Goal: Task Accomplishment & Management: Manage account settings

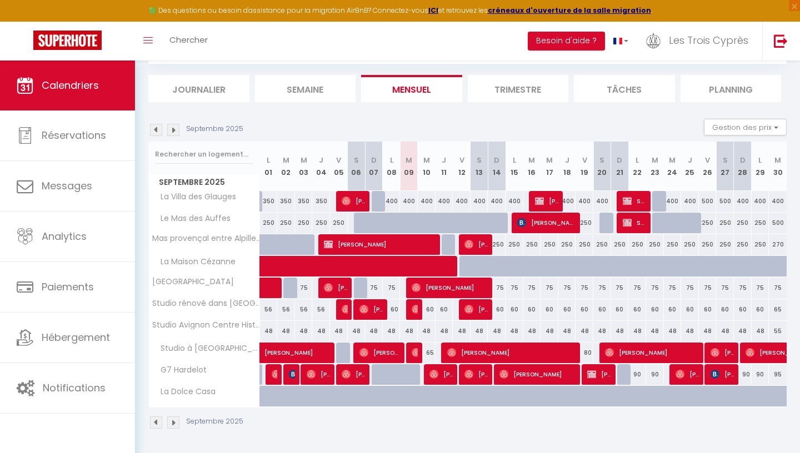
click at [269, 332] on div "48" at bounding box center [269, 331] width 18 height 21
click at [0, 0] on div at bounding box center [0, 0] width 0 height 0
click at [269, 332] on div at bounding box center [400, 226] width 800 height 453
click at [775, 139] on div at bounding box center [400, 226] width 800 height 453
click at [770, 139] on div at bounding box center [400, 226] width 800 height 453
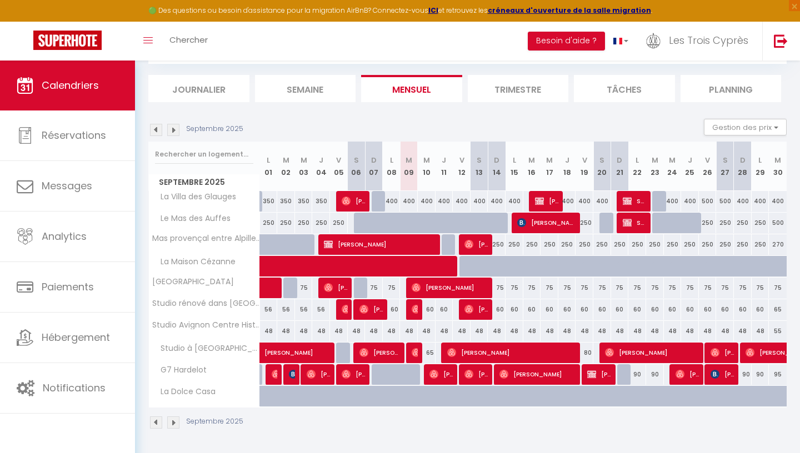
click at [79, 228] on div at bounding box center [400, 226] width 800 height 453
click at [58, 143] on div at bounding box center [400, 226] width 800 height 453
click at [190, 87] on div at bounding box center [400, 226] width 800 height 453
click at [220, 92] on div at bounding box center [400, 226] width 800 height 453
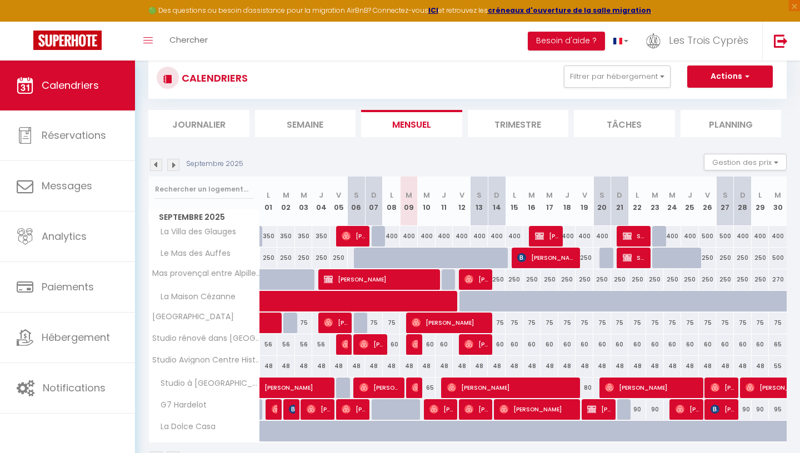
scroll to position [59, 0]
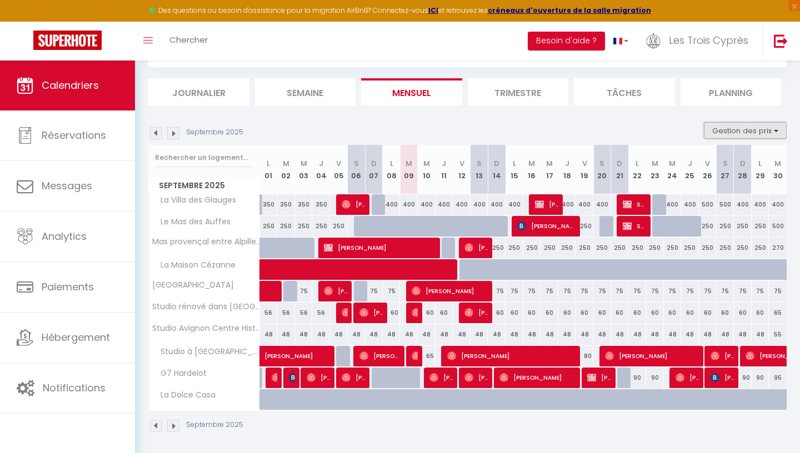
click at [726, 133] on button "Gestion des prix" at bounding box center [745, 130] width 83 height 17
click at [774, 130] on button "Gestion des prix" at bounding box center [745, 130] width 83 height 17
click at [719, 129] on button "Gestion des prix" at bounding box center [745, 130] width 83 height 17
click at [174, 133] on img at bounding box center [173, 133] width 12 height 12
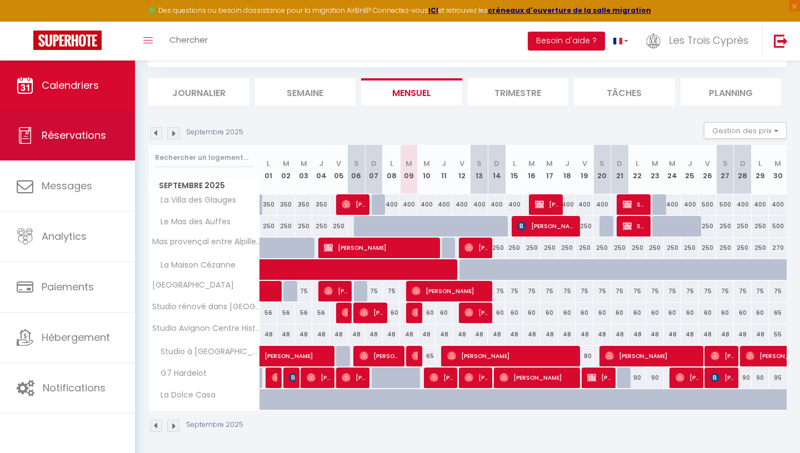
click at [173, 128] on img at bounding box center [173, 133] width 12 height 12
click at [89, 99] on link "Calendriers" at bounding box center [67, 86] width 135 height 50
click at [82, 139] on span "Réservations" at bounding box center [74, 135] width 64 height 14
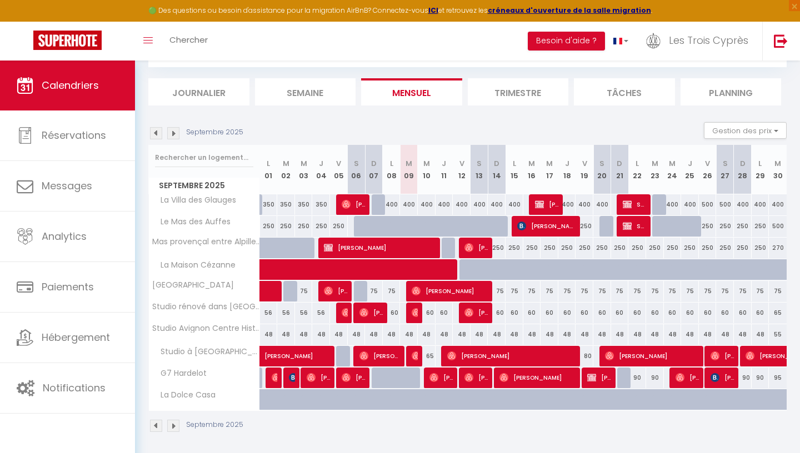
scroll to position [2, 0]
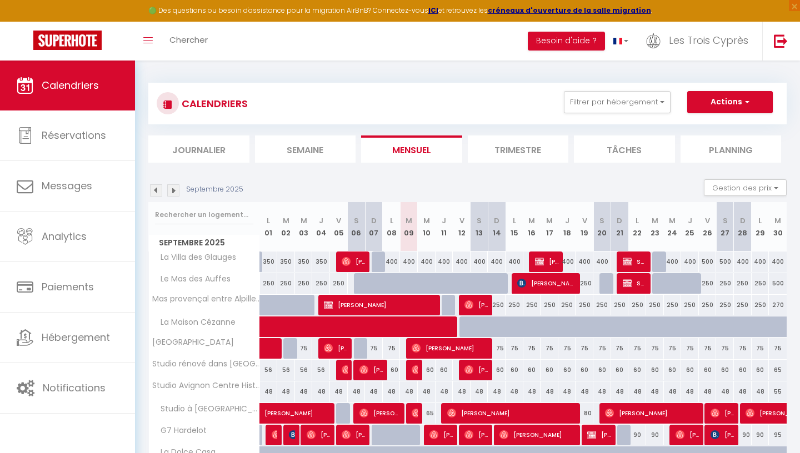
select select "not_cancelled"
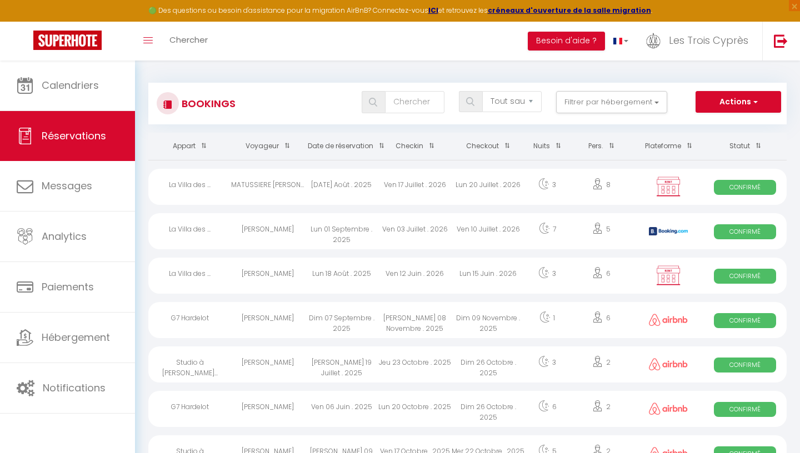
scroll to position [62, 0]
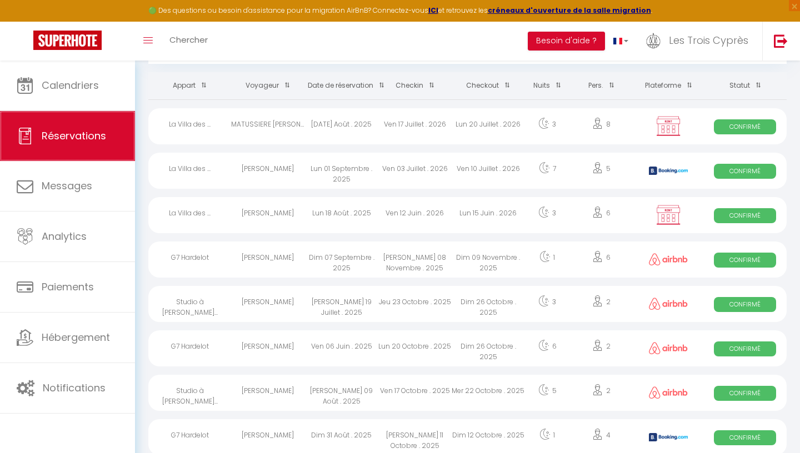
click at [48, 123] on link "Réservations" at bounding box center [67, 136] width 135 height 50
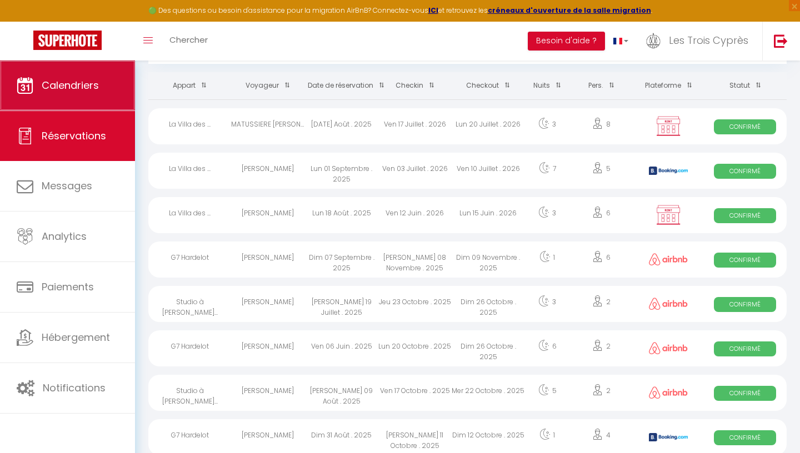
click at [59, 90] on span "Calendriers" at bounding box center [70, 85] width 57 height 14
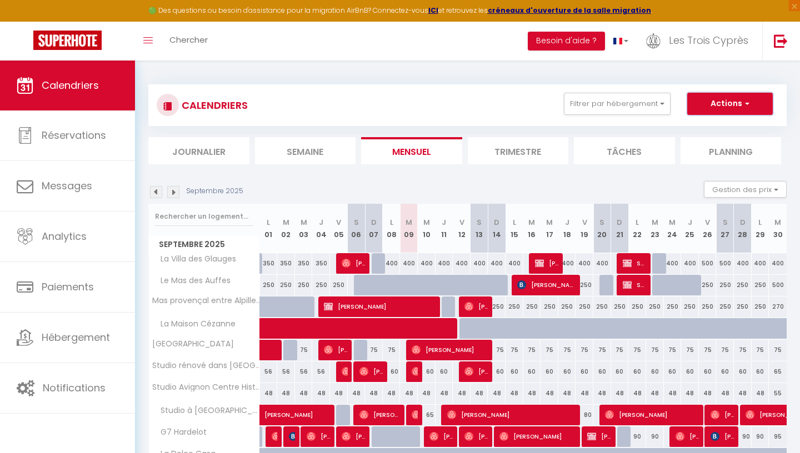
click at [758, 106] on button "Actions" at bounding box center [730, 104] width 86 height 22
click at [787, 122] on div "CALENDRIERS Filtrer par hébergement Tous La Villa des Glauges Le Mas des Auffes…" at bounding box center [467, 288] width 665 height 455
click at [762, 187] on button "Gestion des prix" at bounding box center [745, 189] width 83 height 17
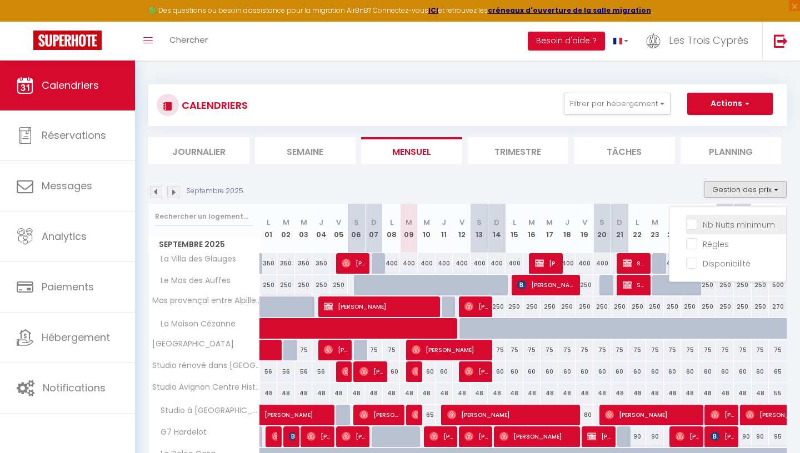
click at [729, 226] on input "Nb Nuits minimum" at bounding box center [736, 223] width 100 height 11
checkbox input "true"
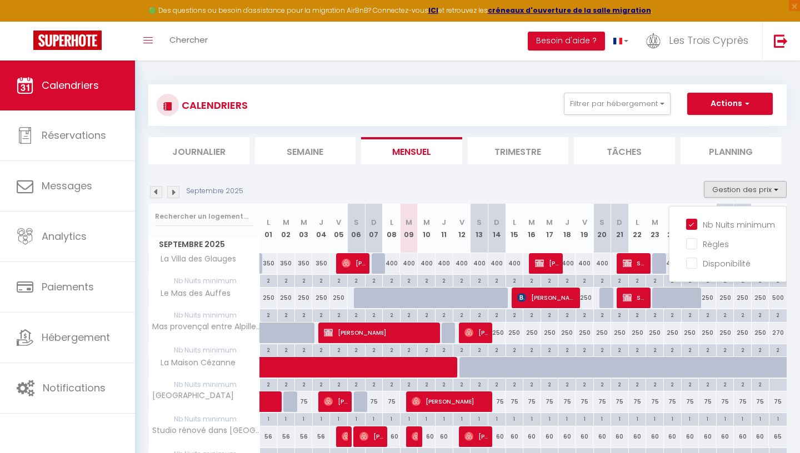
click at [661, 183] on div "Septembre 2025 Gestion des prix Nb Nuits minimum Règles Disponibilité" at bounding box center [467, 192] width 638 height 23
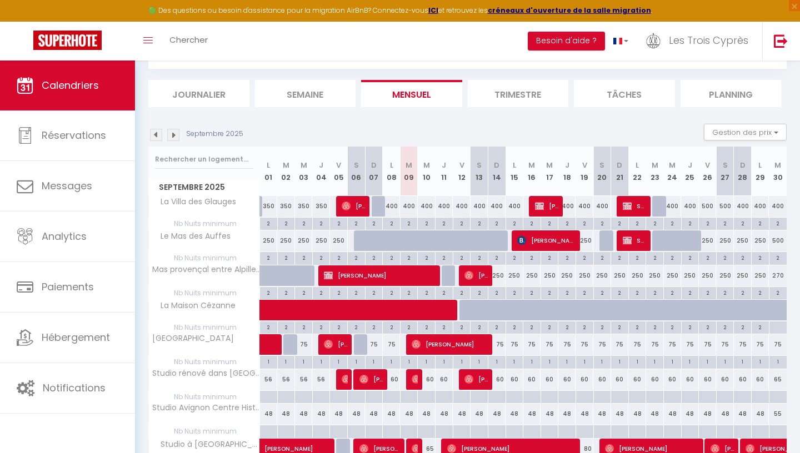
scroll to position [56, 0]
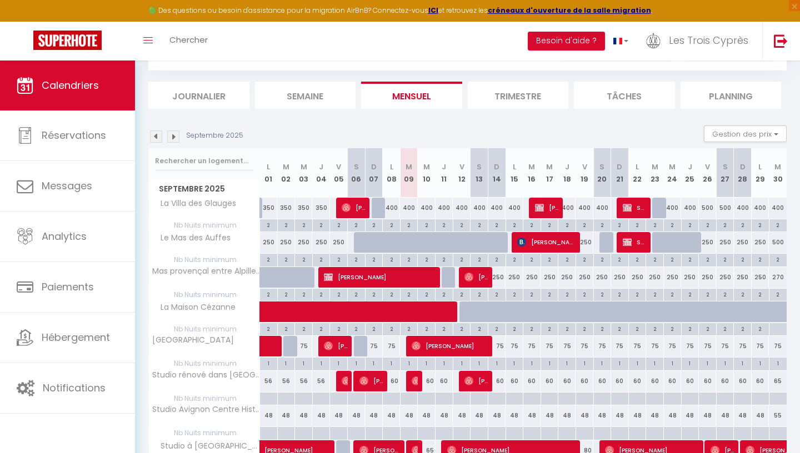
click at [175, 138] on img at bounding box center [173, 136] width 12 height 12
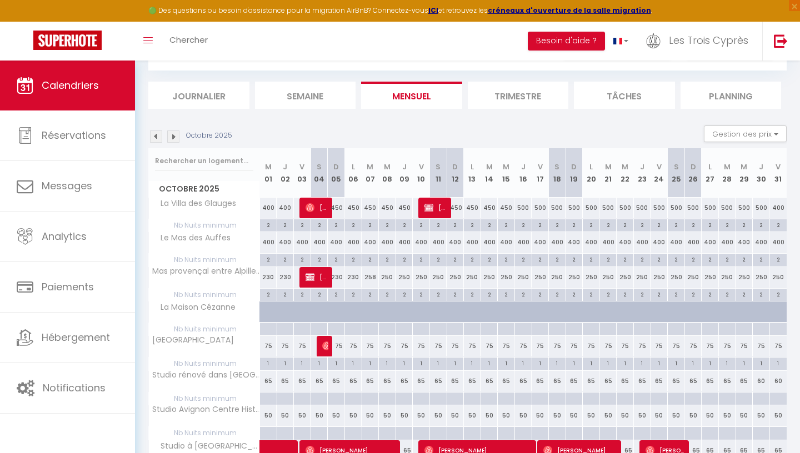
click at [175, 138] on img at bounding box center [173, 136] width 12 height 12
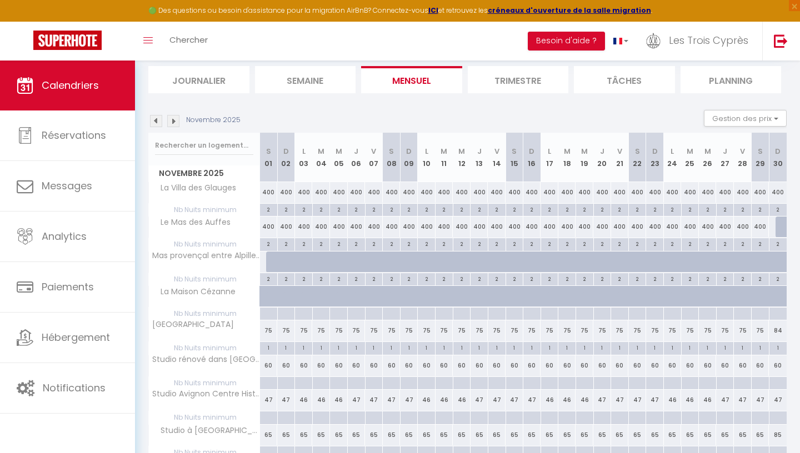
scroll to position [63, 0]
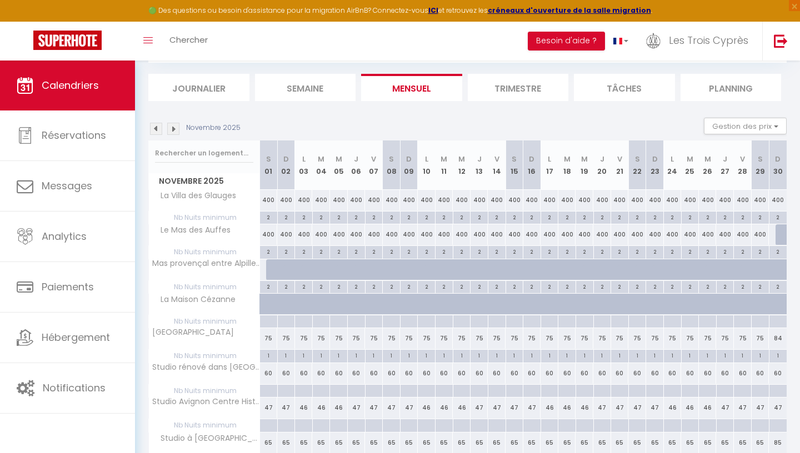
click at [174, 128] on img at bounding box center [173, 129] width 12 height 12
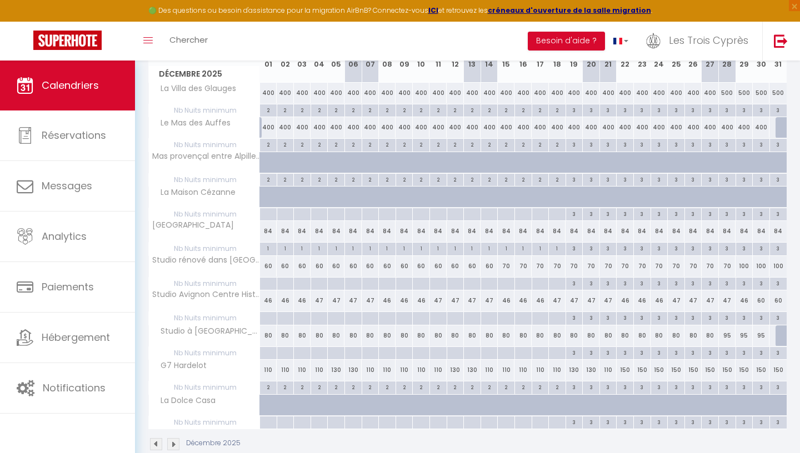
scroll to position [171, 0]
click at [710, 232] on div "84" at bounding box center [709, 230] width 17 height 21
type input "84"
type input "[PERSON_NAME] 27 Décembre 2025"
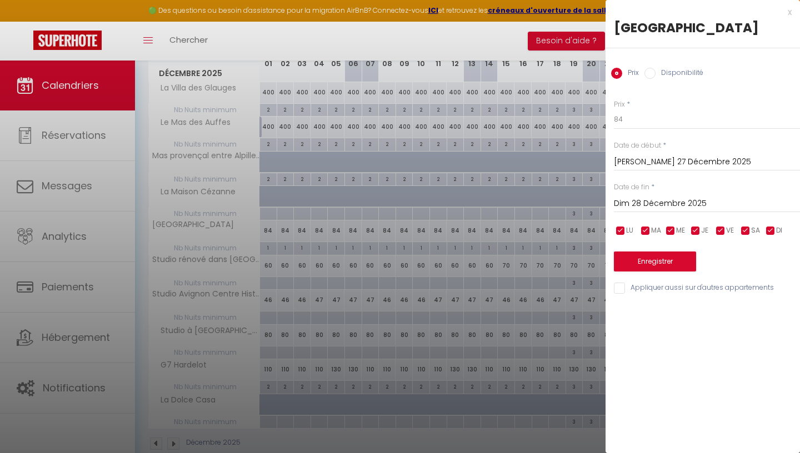
click at [657, 211] on input "Dim 28 Décembre 2025" at bounding box center [707, 204] width 186 height 14
click at [662, 211] on input "Dim 28 Décembre 2025" at bounding box center [707, 204] width 186 height 14
click at [706, 211] on input "Dim 28 Décembre 2025" at bounding box center [707, 204] width 186 height 14
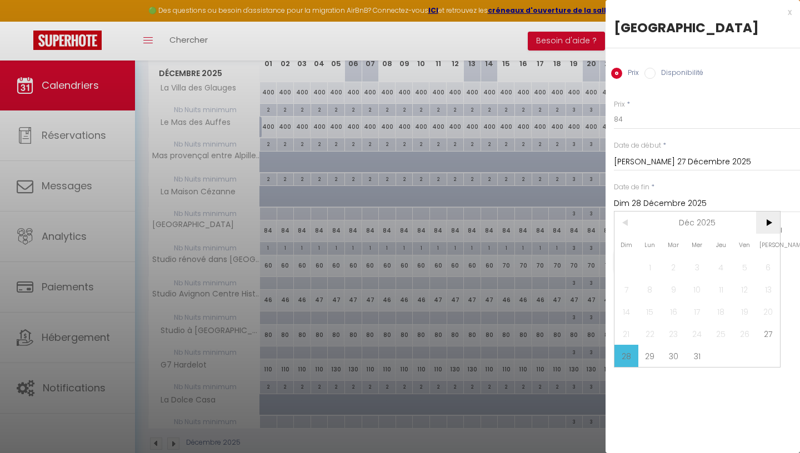
click at [769, 234] on span ">" at bounding box center [768, 223] width 24 height 22
click at [768, 278] on span "3" at bounding box center [768, 267] width 24 height 22
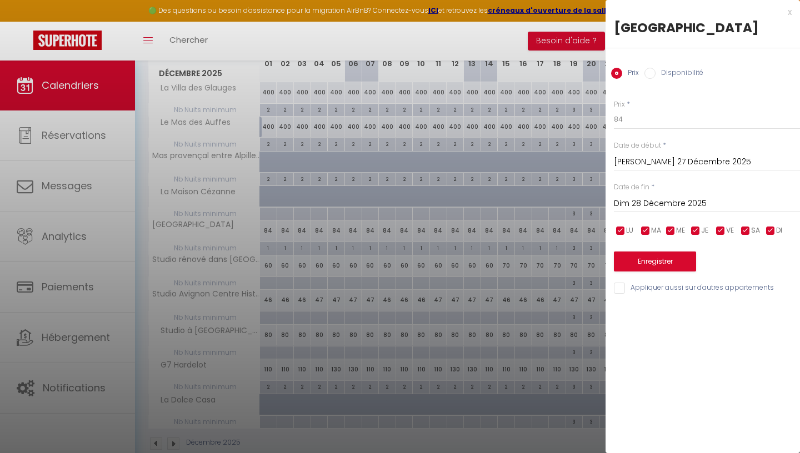
type input "[PERSON_NAME] 03 Janvier 2026"
click at [626, 129] on input "84" at bounding box center [707, 119] width 186 height 20
type input "8"
type input "100"
click at [641, 272] on button "Enregistrer" at bounding box center [655, 262] width 82 height 20
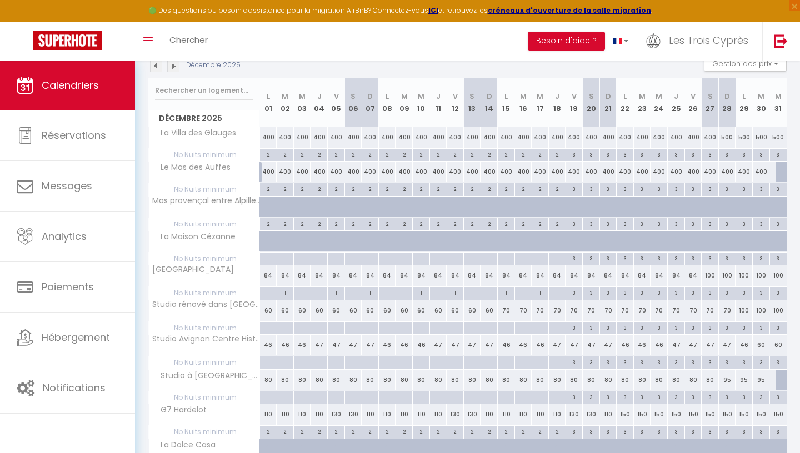
scroll to position [101, 0]
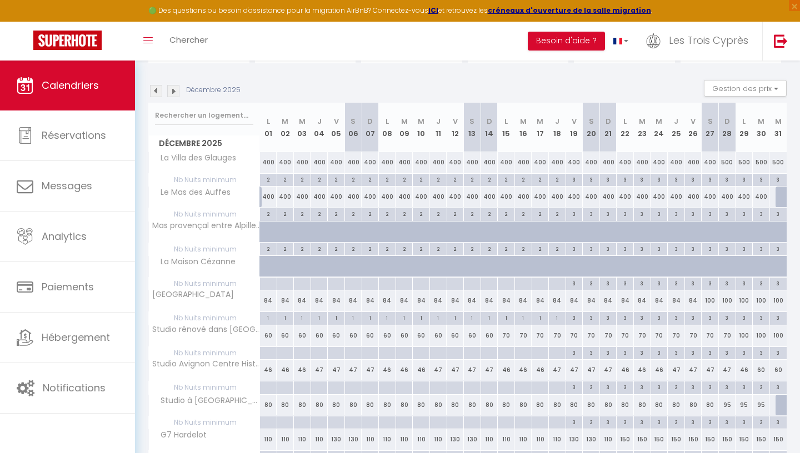
click at [160, 89] on img at bounding box center [156, 91] width 12 height 12
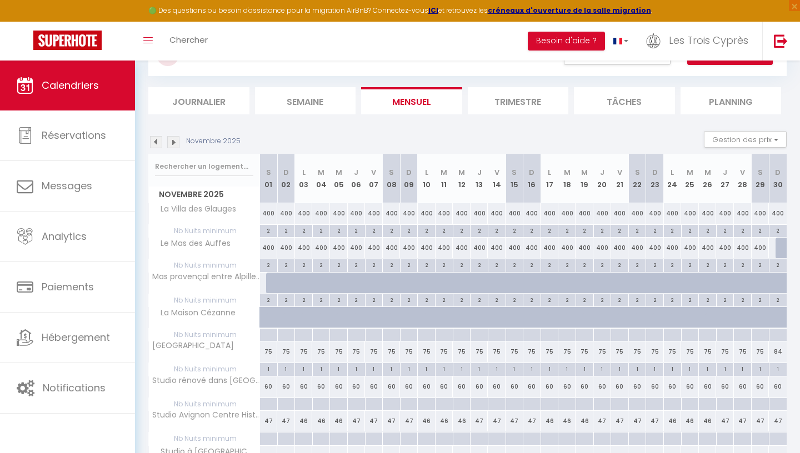
scroll to position [31, 0]
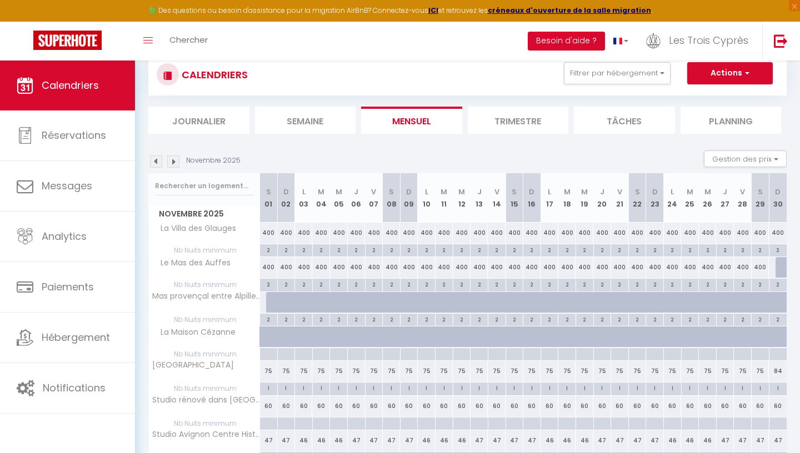
click at [178, 159] on img at bounding box center [173, 161] width 12 height 12
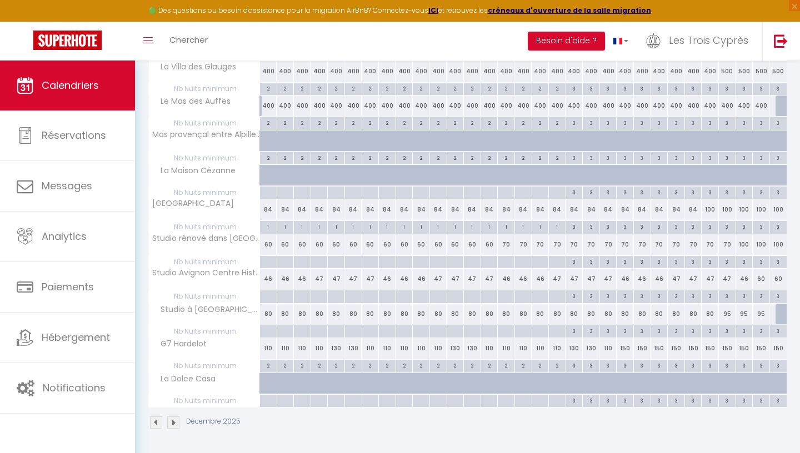
scroll to position [0, 0]
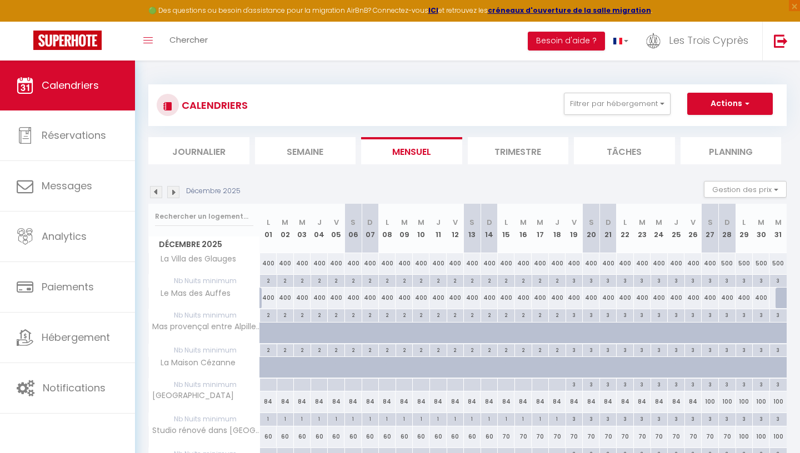
click at [178, 193] on img at bounding box center [173, 192] width 12 height 12
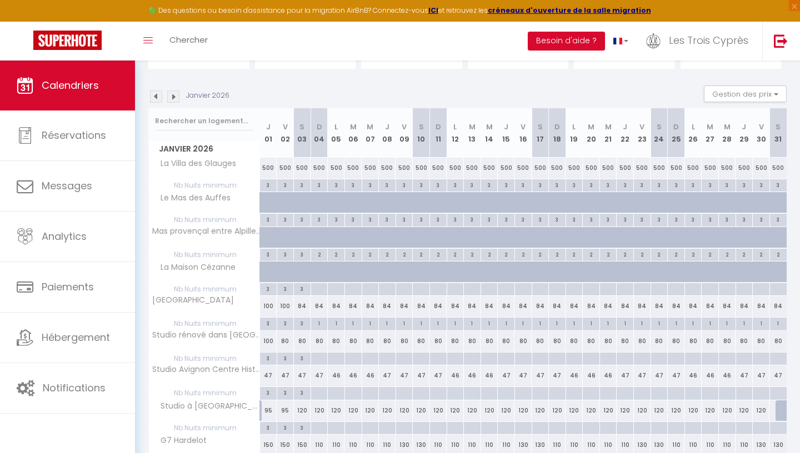
scroll to position [95, 0]
click at [175, 91] on div "Janvier 2026 Gestion des prix Nb Nuits minimum Règles Disponibilité" at bounding box center [467, 97] width 638 height 23
click at [175, 96] on img at bounding box center [173, 97] width 12 height 12
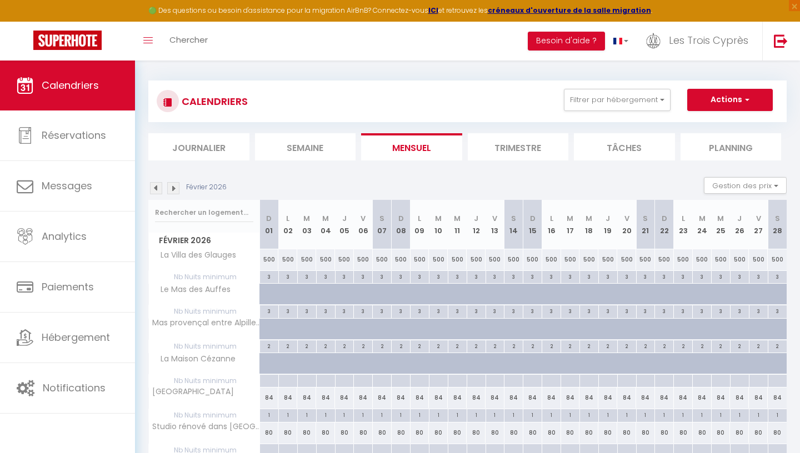
scroll to position [0, 0]
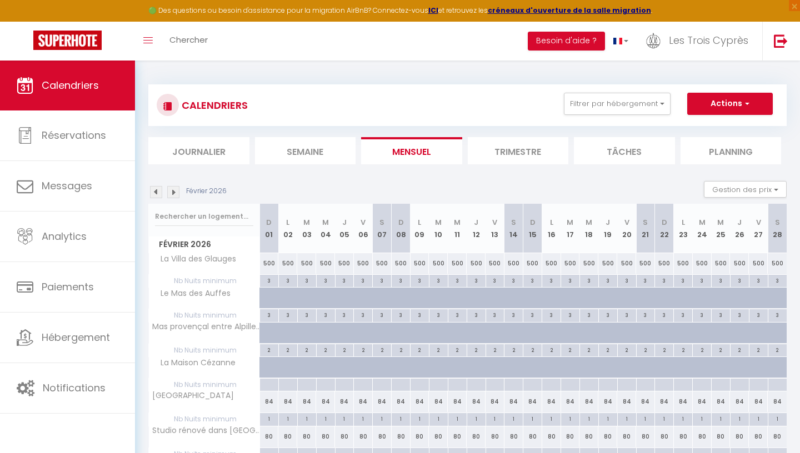
click at [175, 191] on img at bounding box center [173, 192] width 12 height 12
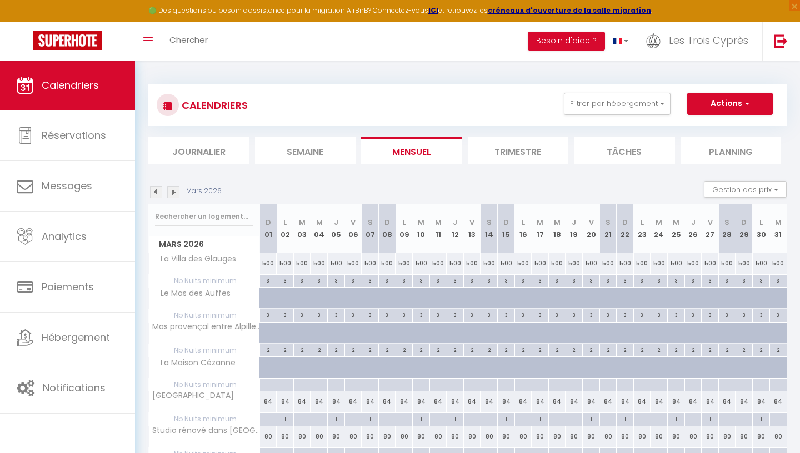
click at [175, 187] on img at bounding box center [173, 192] width 12 height 12
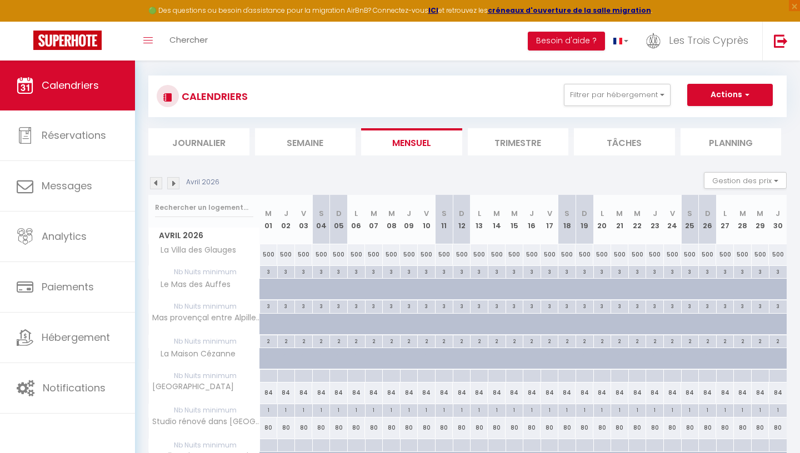
scroll to position [5, 0]
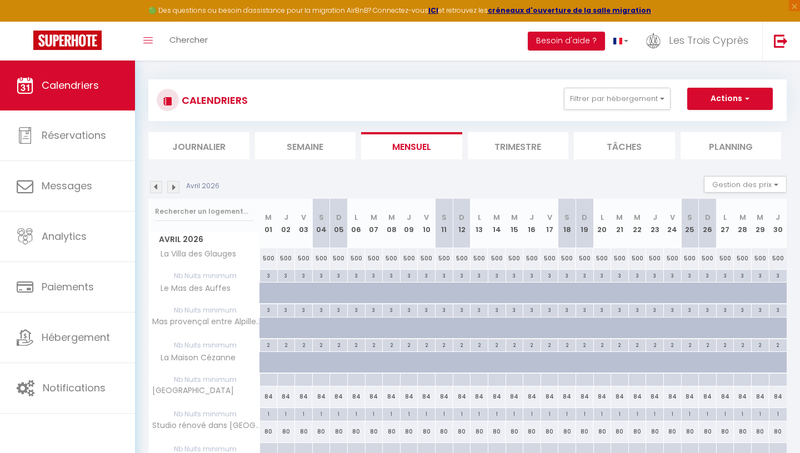
click at [177, 187] on img at bounding box center [173, 187] width 12 height 12
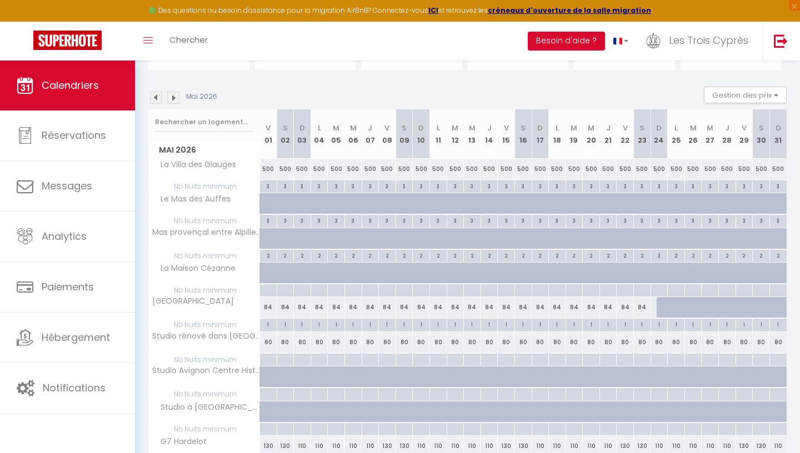
scroll to position [84, 0]
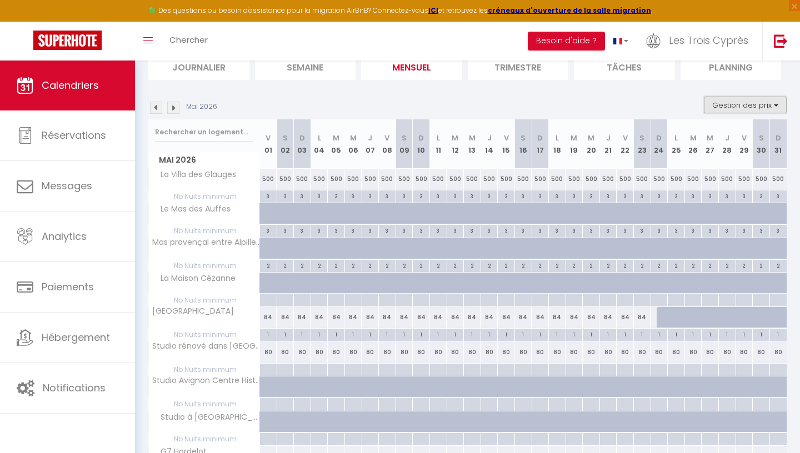
click at [737, 106] on button "Gestion des prix" at bounding box center [745, 105] width 83 height 17
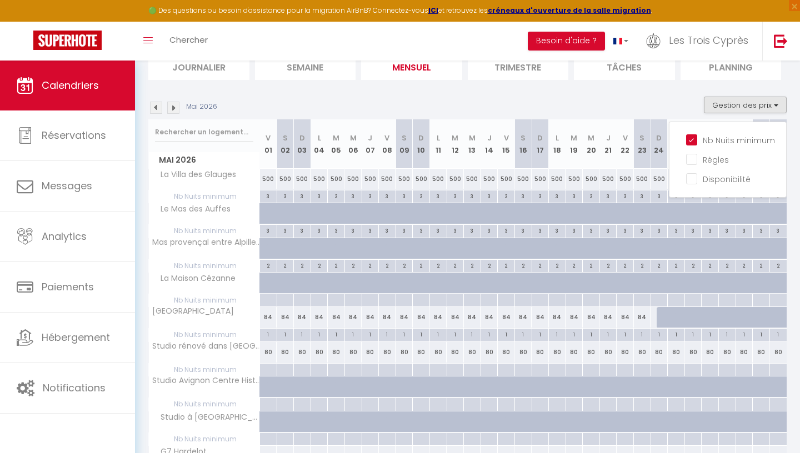
click at [654, 97] on section "Mai 2026 Gestion des prix Nb Nuits minimum Règles Disponibilité Mai 2026 V 01 S…" at bounding box center [467, 317] width 638 height 463
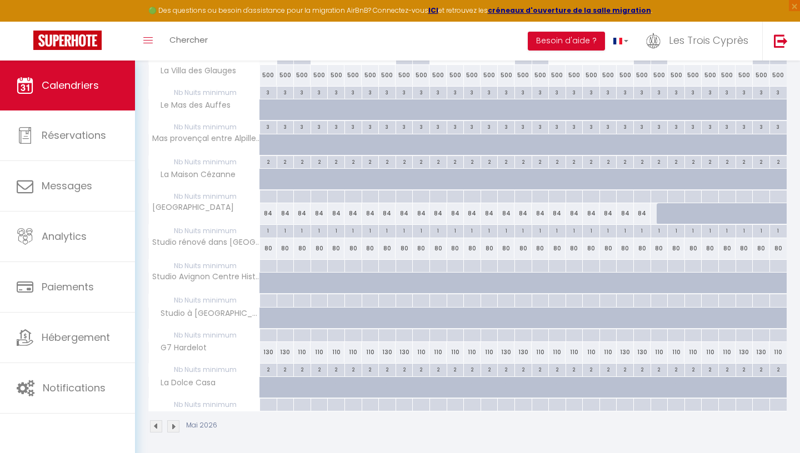
scroll to position [192, 0]
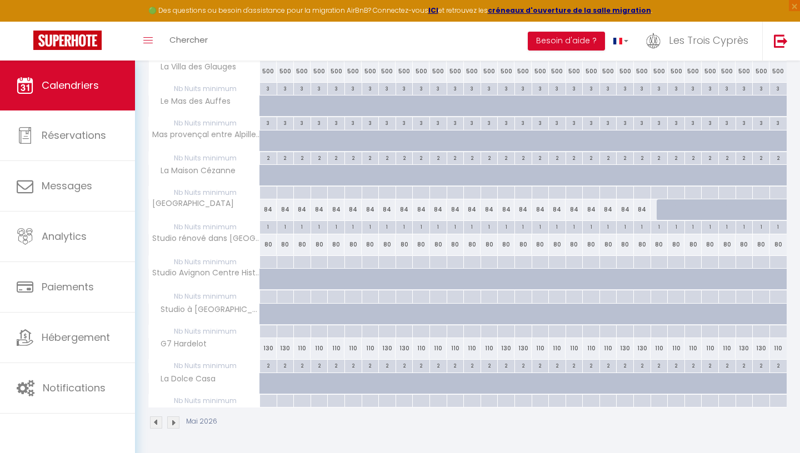
click at [266, 366] on div "2" at bounding box center [268, 365] width 17 height 11
type input "2"
type input "Ven 01 Mai 2026"
type input "[PERSON_NAME] 02 Mai 2026"
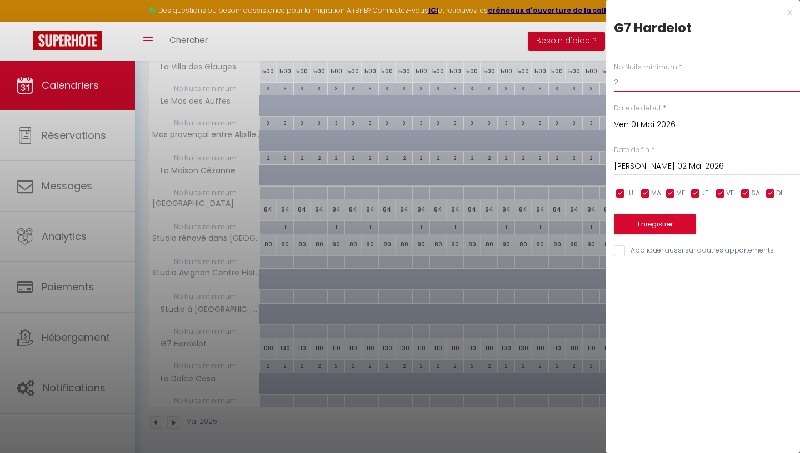
click at [690, 84] on input "2" at bounding box center [707, 82] width 186 height 20
type input "3"
click at [679, 128] on input "Ven 01 Mai 2026" at bounding box center [707, 125] width 186 height 14
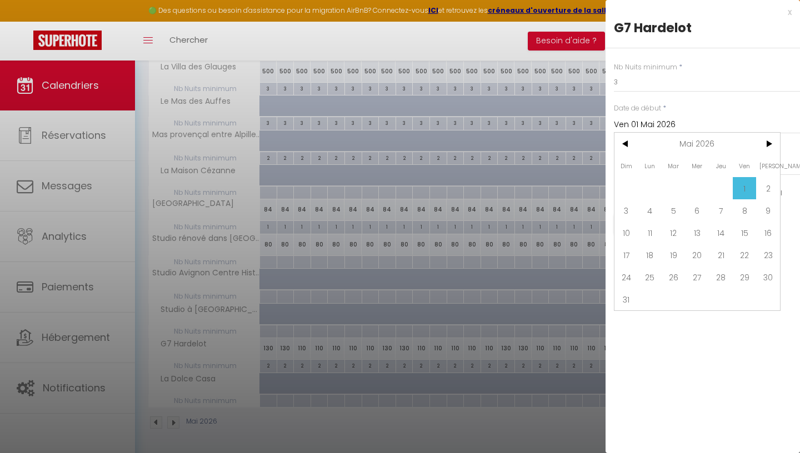
drag, startPoint x: 679, startPoint y: 128, endPoint x: 686, endPoint y: 127, distance: 7.3
click at [684, 127] on input "Ven 01 Mai 2026" at bounding box center [707, 125] width 186 height 14
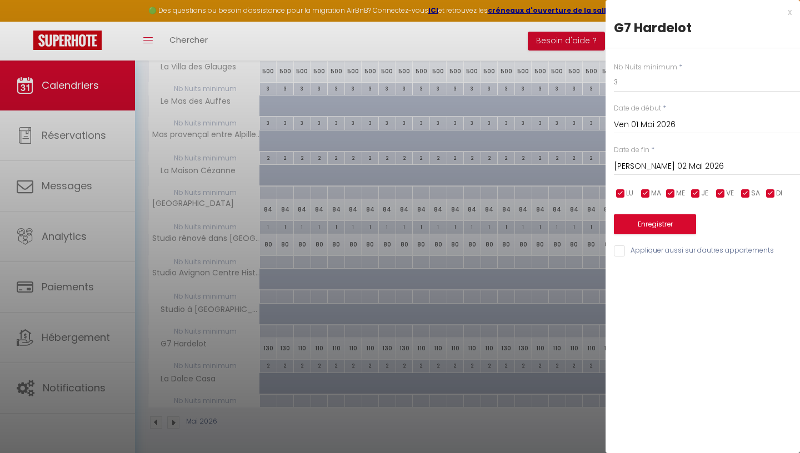
click at [692, 123] on input "Ven 01 Mai 2026" at bounding box center [707, 125] width 186 height 14
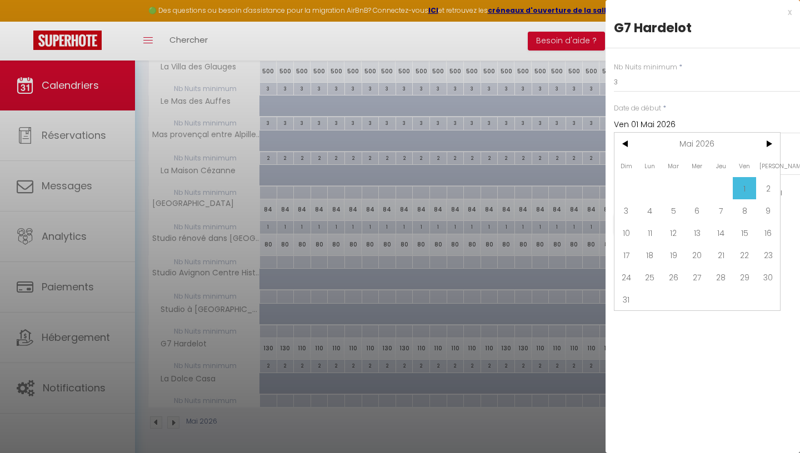
click at [701, 106] on div "Date de début * Ven 01 Mai 2026 < Mai 2026 > Dim Lun Mar Mer Jeu Ven Sam 1 2 3 …" at bounding box center [707, 118] width 186 height 31
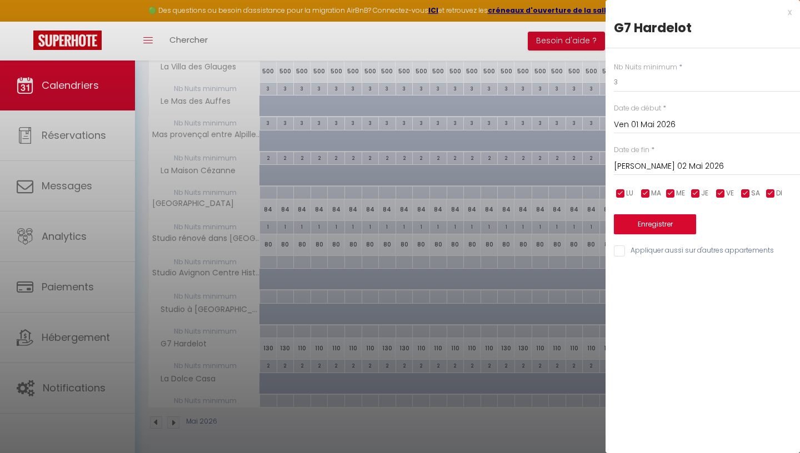
click at [667, 165] on input "[PERSON_NAME] 02 Mai 2026" at bounding box center [707, 166] width 186 height 14
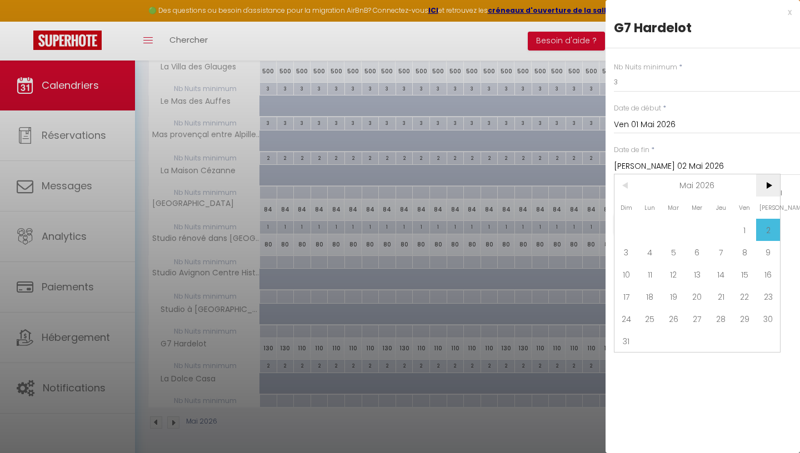
click at [763, 187] on span ">" at bounding box center [768, 185] width 24 height 22
click at [678, 322] on span "30" at bounding box center [673, 319] width 24 height 22
type input "[DATE] Juin 2026"
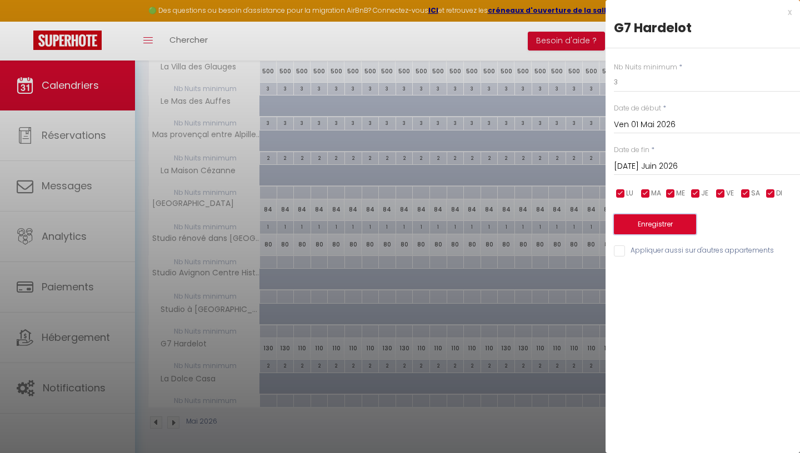
click at [685, 227] on button "Enregistrer" at bounding box center [655, 224] width 82 height 20
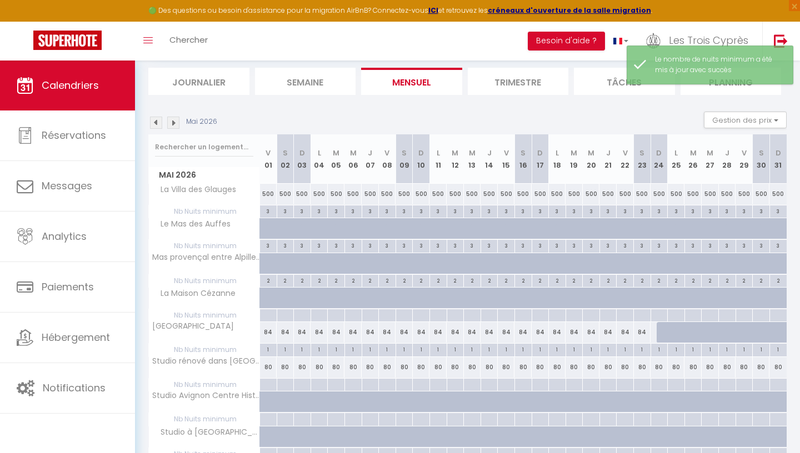
scroll to position [46, 0]
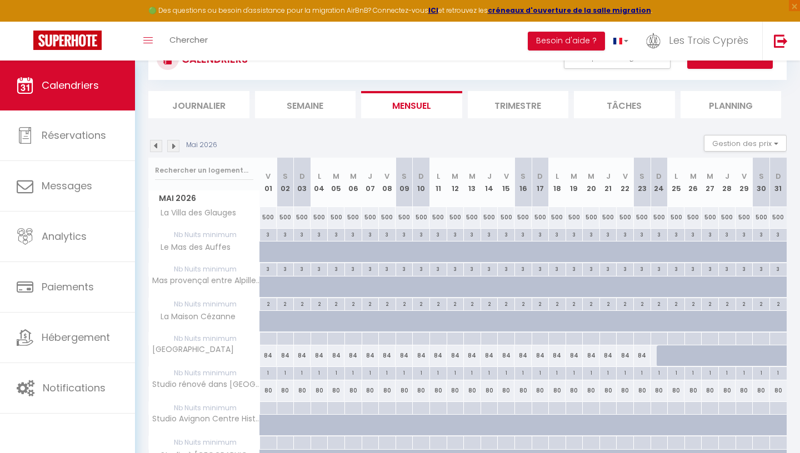
click at [173, 145] on img at bounding box center [173, 146] width 12 height 12
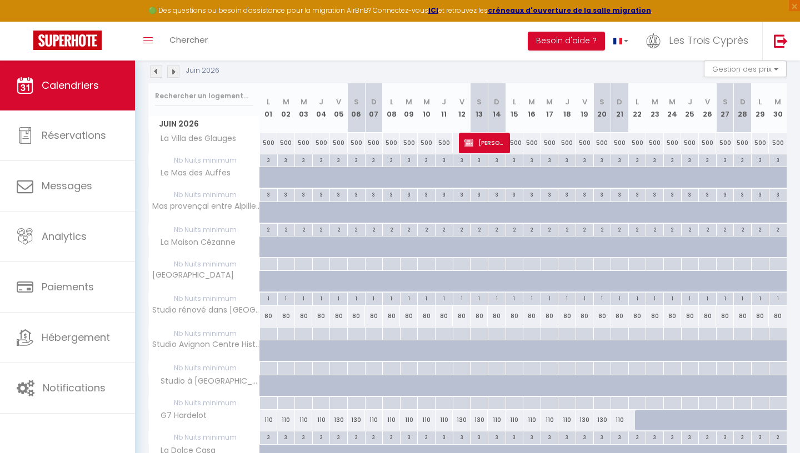
scroll to position [127, 0]
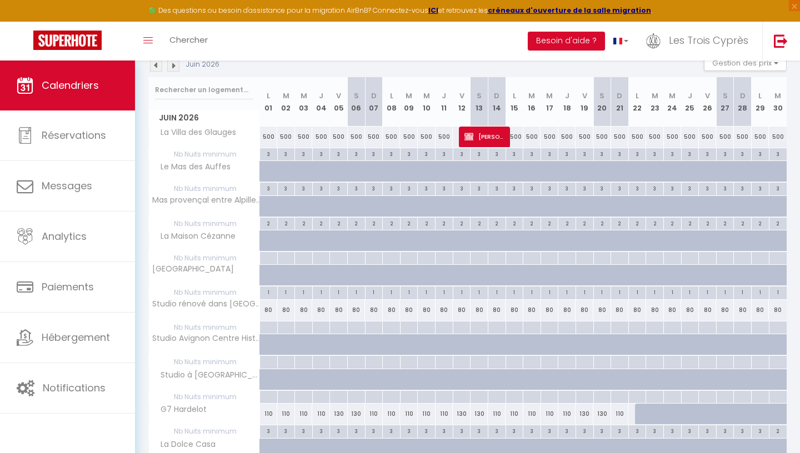
click at [157, 66] on img at bounding box center [156, 65] width 12 height 12
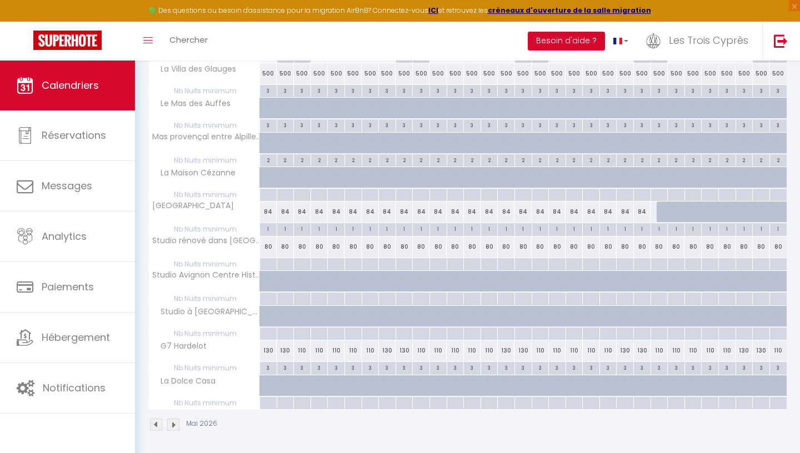
scroll to position [192, 0]
click at [368, 350] on div "110" at bounding box center [370, 348] width 17 height 21
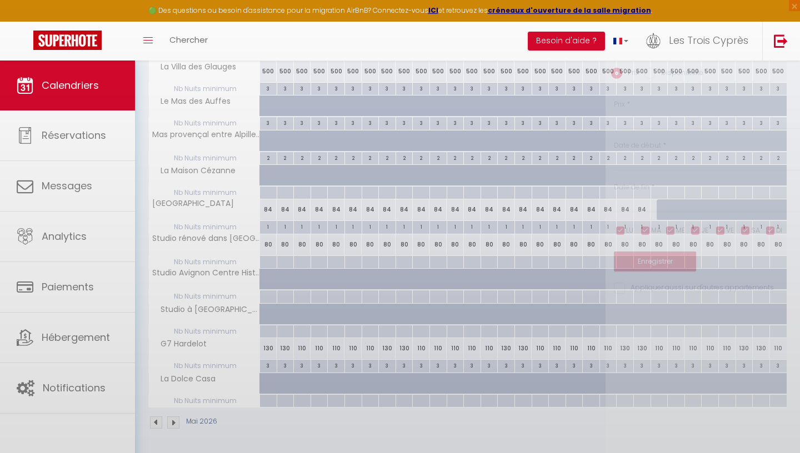
type input "110"
type input "Jeu 07 Mai 2026"
type input "Ven 08 Mai 2026"
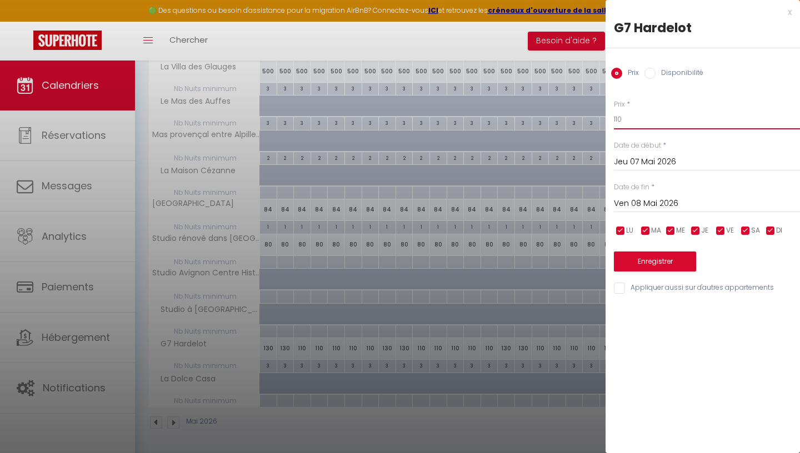
click at [642, 121] on input "110" at bounding box center [707, 119] width 186 height 20
type input "130"
click at [633, 267] on button "Enregistrer" at bounding box center [655, 262] width 82 height 20
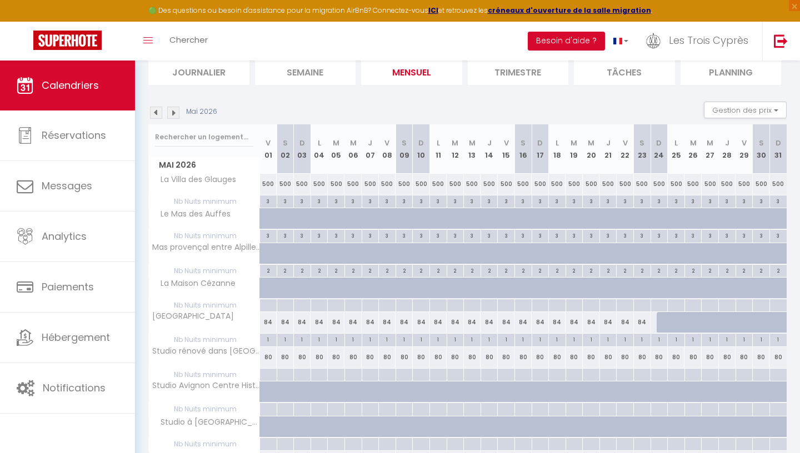
scroll to position [71, 0]
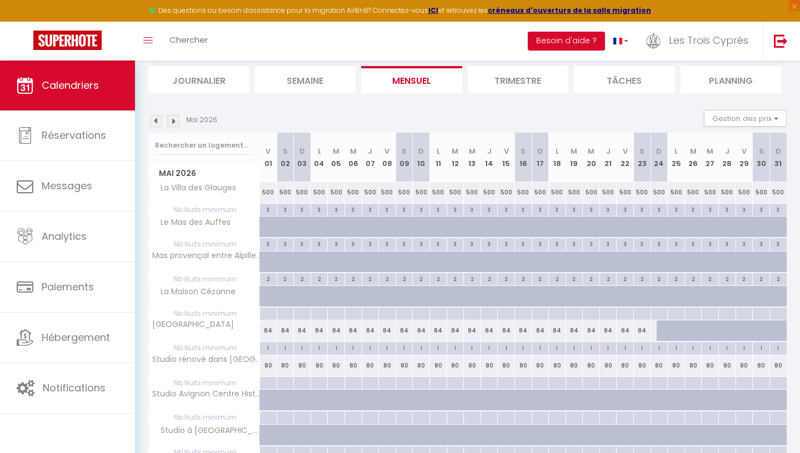
click at [171, 122] on img at bounding box center [173, 121] width 12 height 12
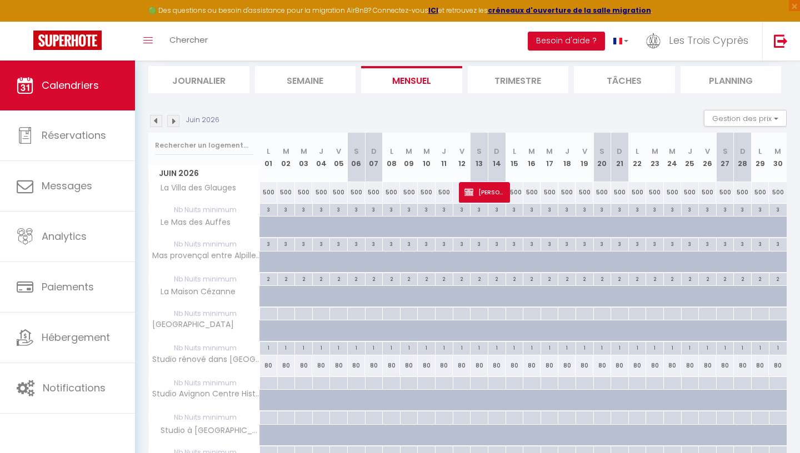
scroll to position [61, 0]
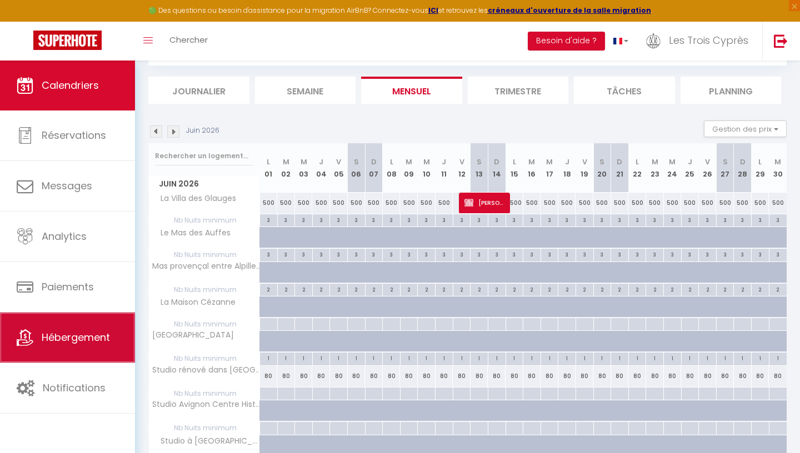
click at [73, 323] on link "Hébergement" at bounding box center [67, 338] width 135 height 50
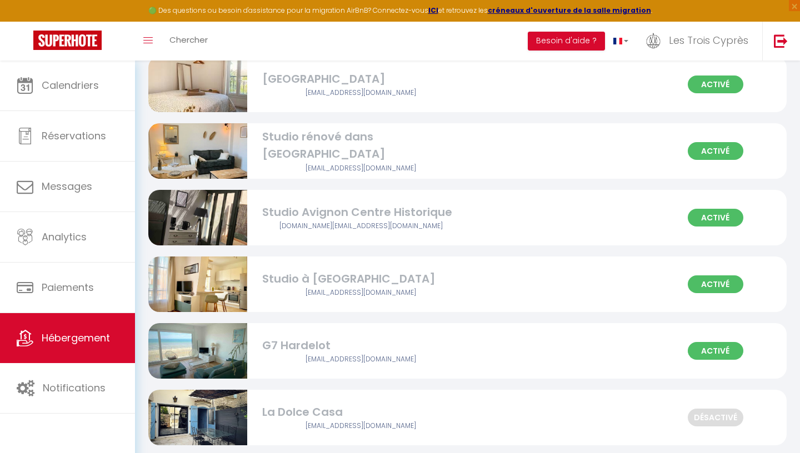
scroll to position [369, 0]
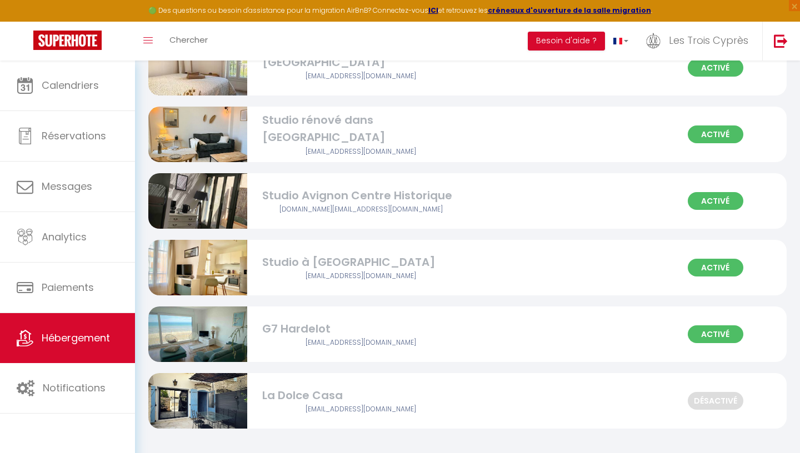
click at [202, 333] on img at bounding box center [197, 334] width 99 height 74
select select "3"
select select "2"
select select "1"
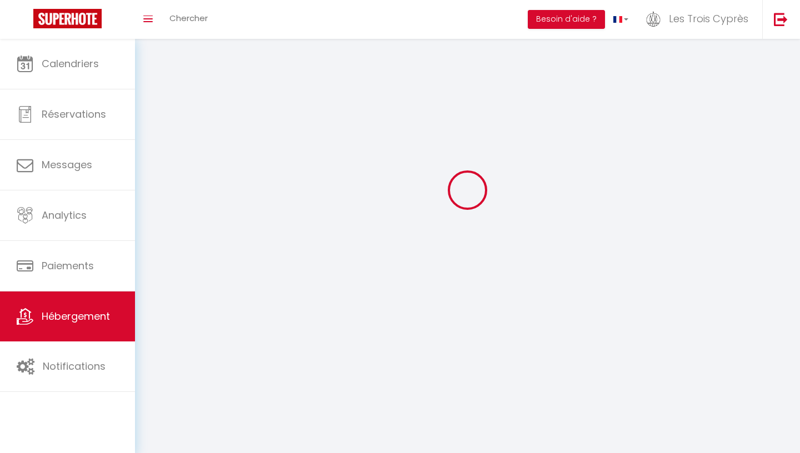
select select
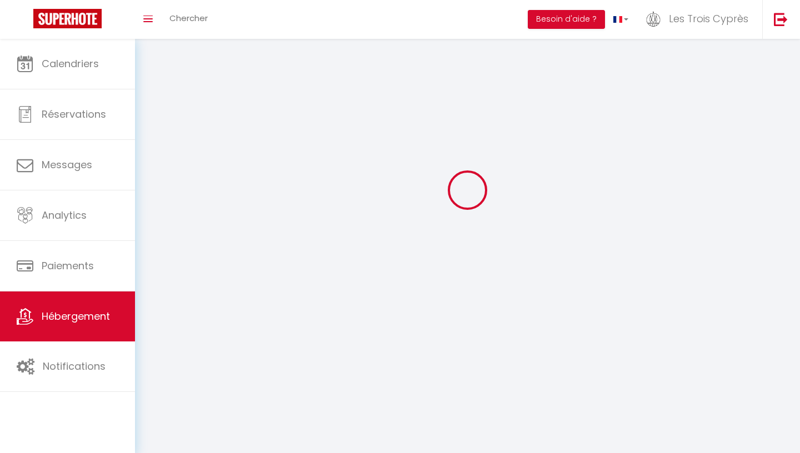
select select
checkbox input "false"
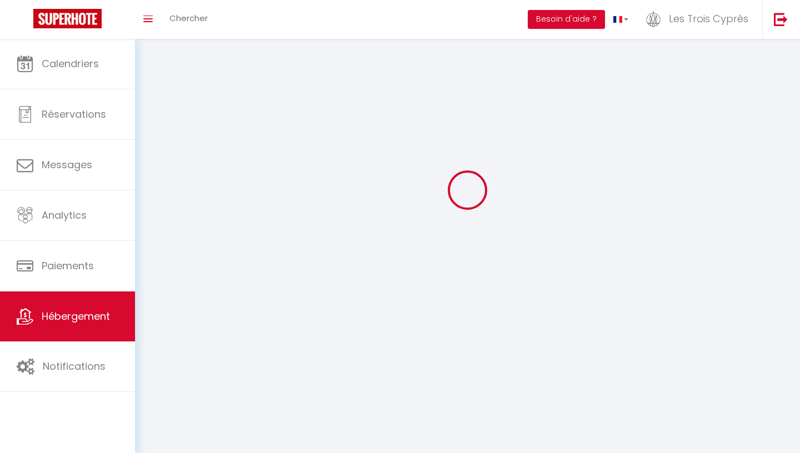
checkbox input "false"
select select
select select "28"
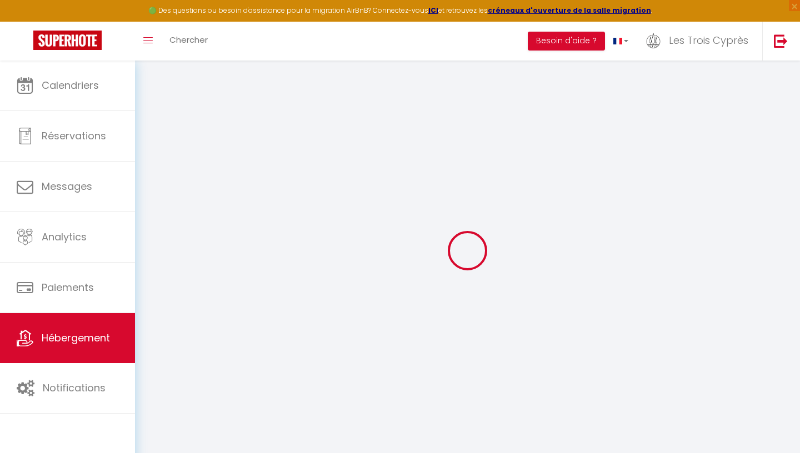
select select
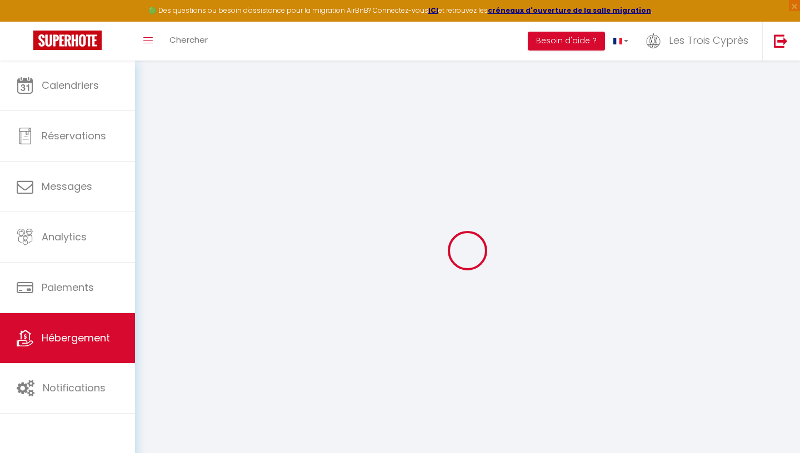
select select
checkbox input "false"
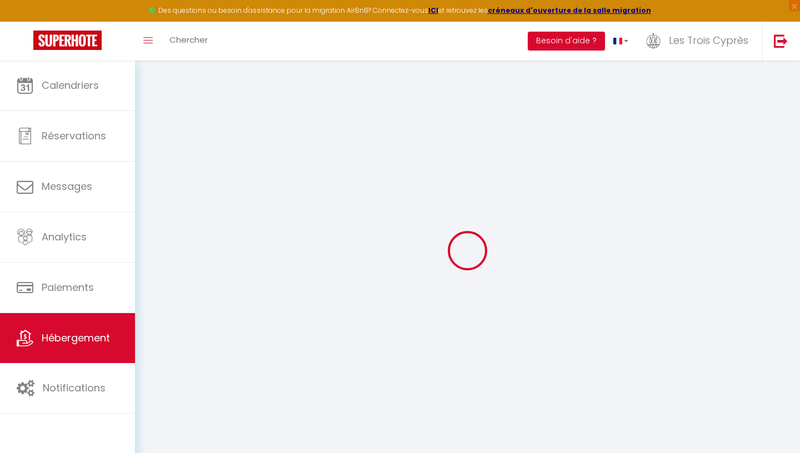
select select
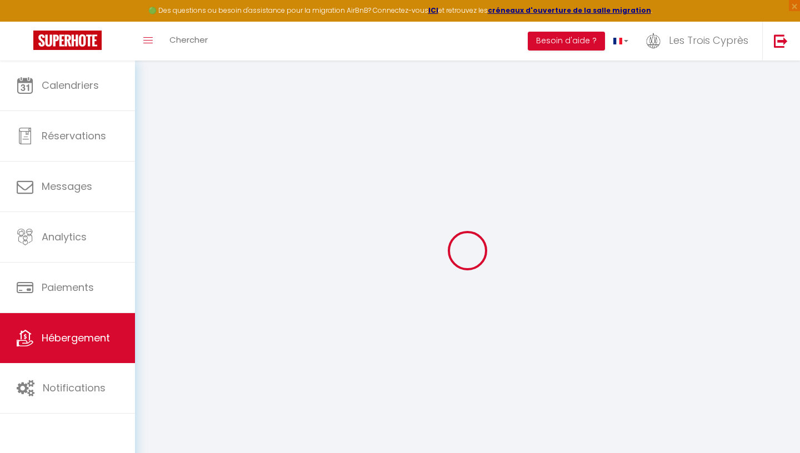
select select
checkbox input "false"
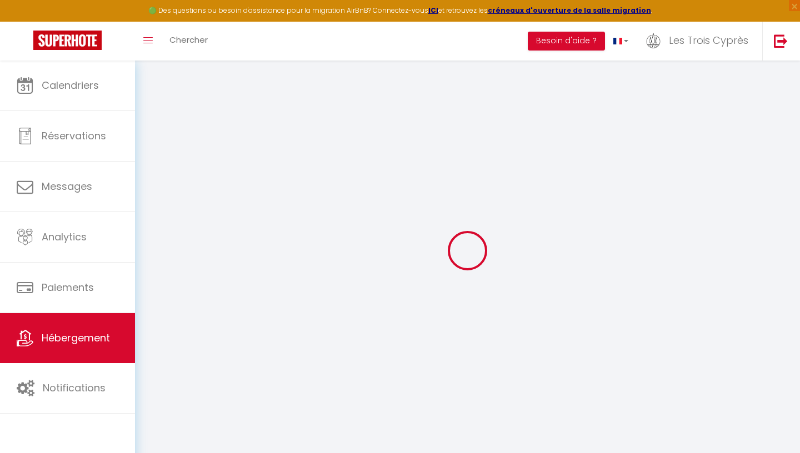
checkbox input "false"
select select
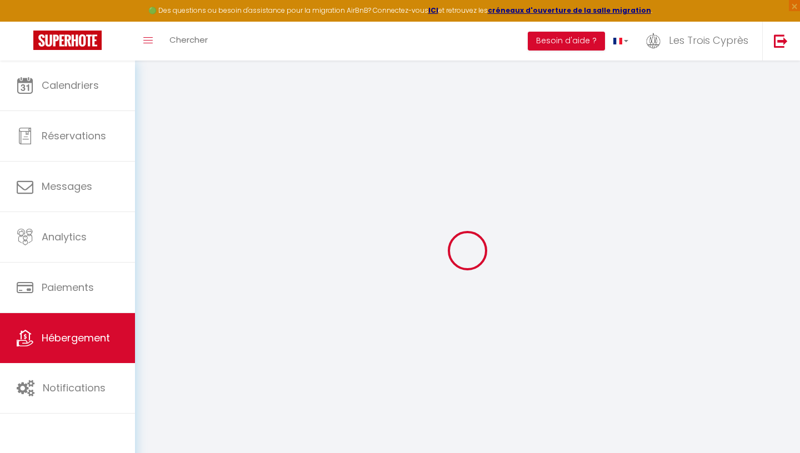
select select
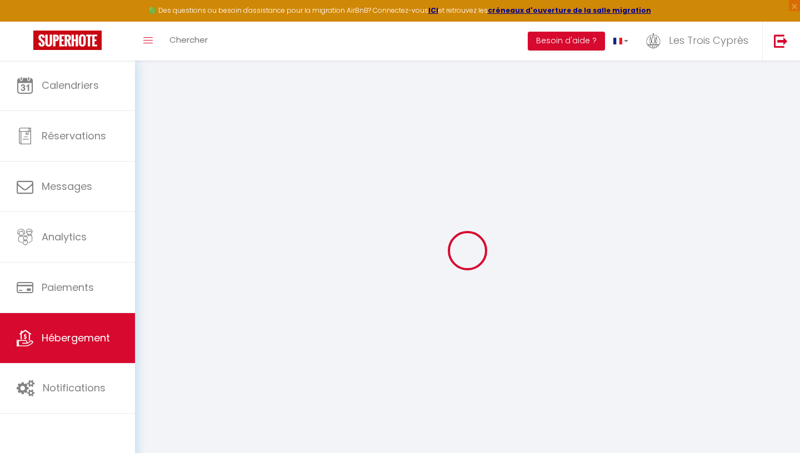
checkbox input "false"
select select
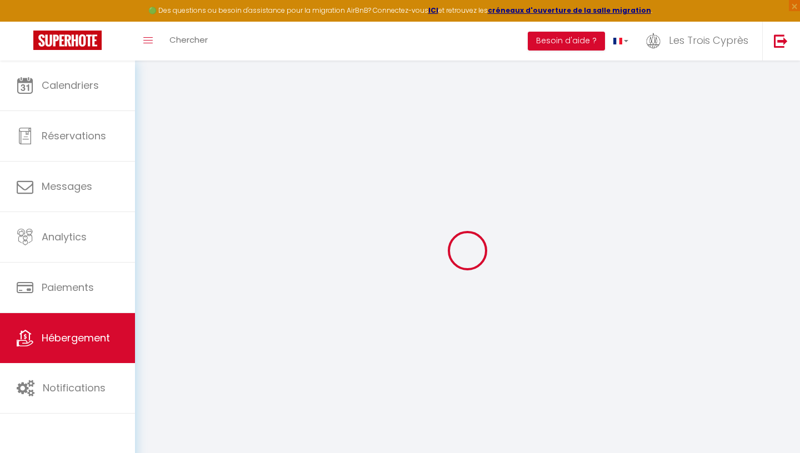
select select
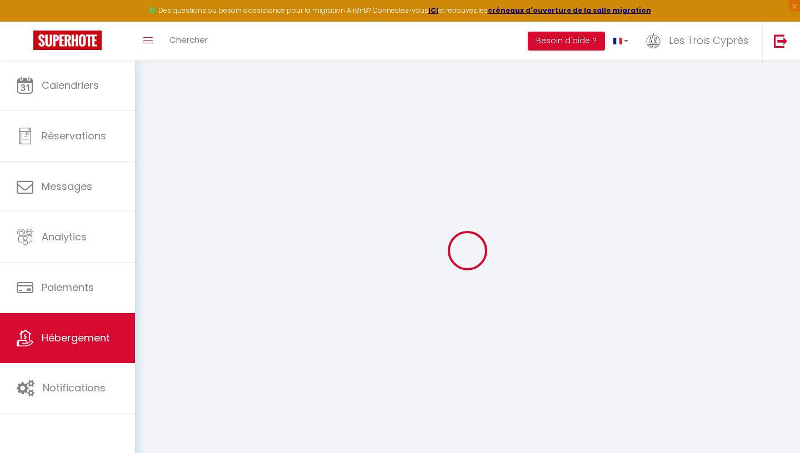
select select
checkbox input "false"
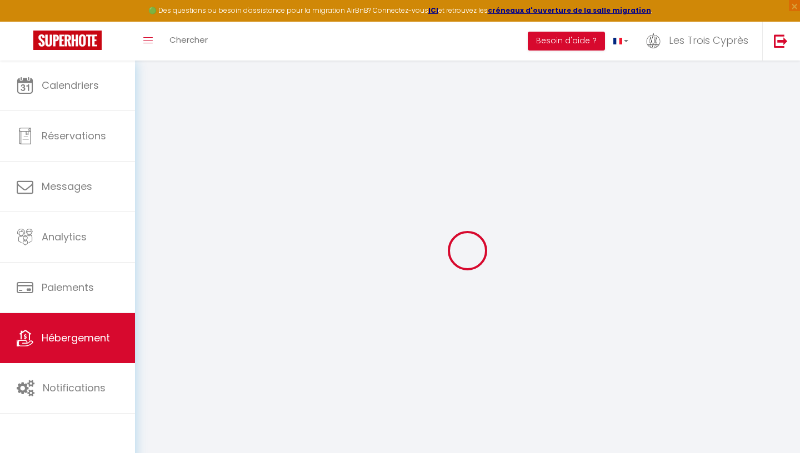
checkbox input "false"
select select
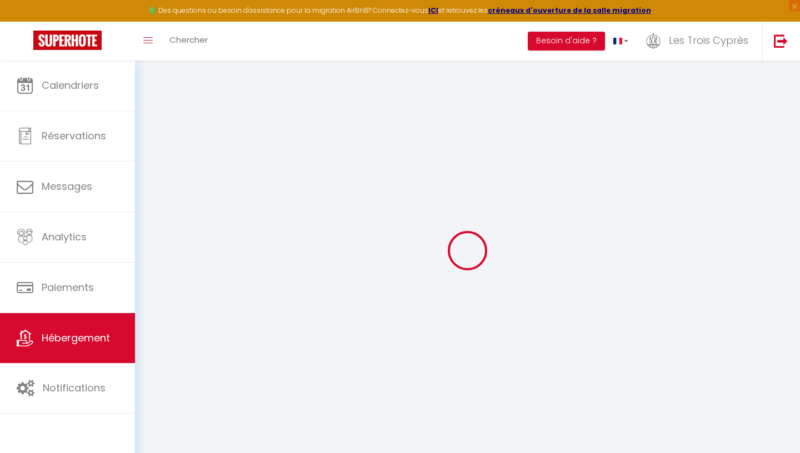
select select
checkbox input "false"
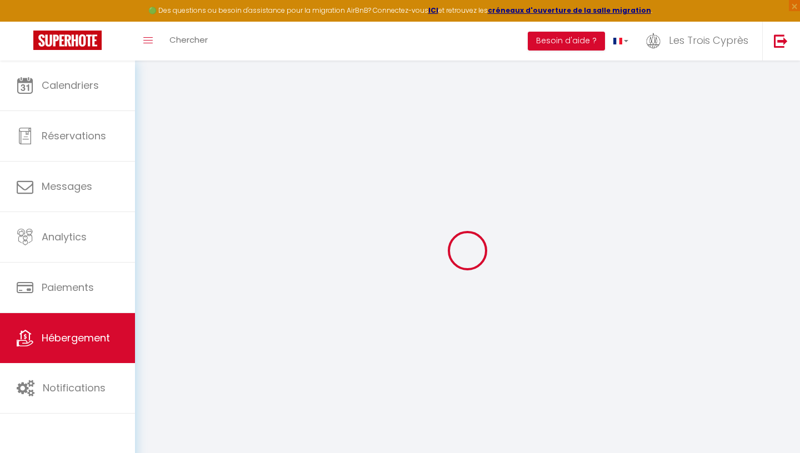
checkbox input "false"
select select
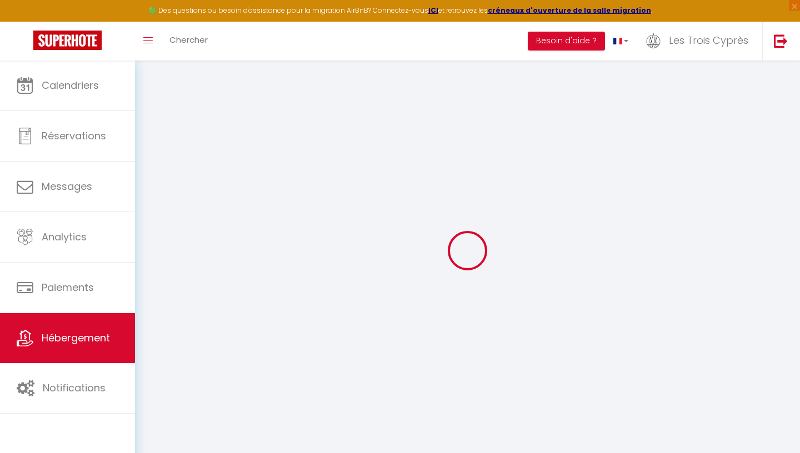
type input "G7 Hardelot"
type input "[PERSON_NAME]"
type input "[STREET_ADDRESS]"
type input "13430"
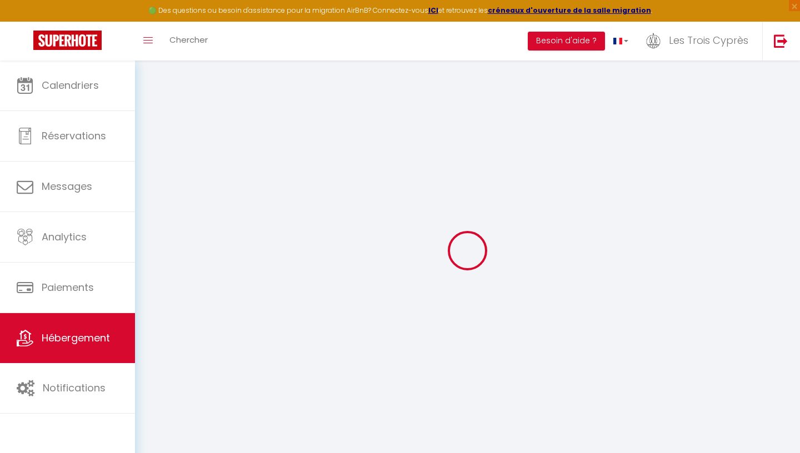
type input "EYGUIERES"
select select "6"
select select "4"
select select "2"
type input "110"
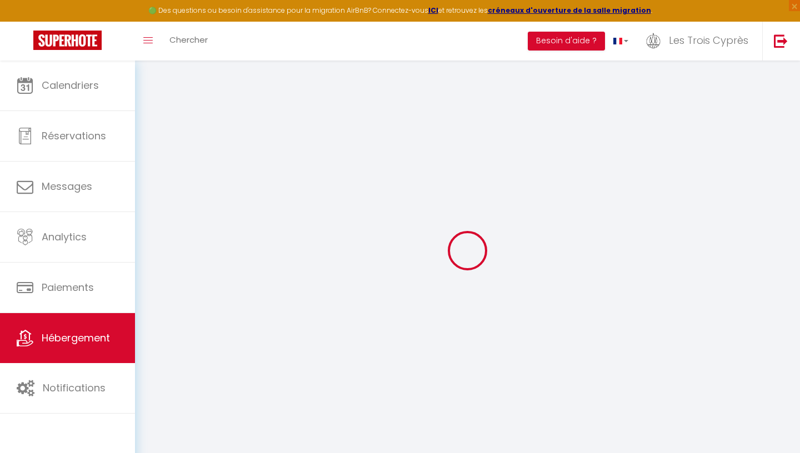
type input "10"
type input "70"
type input "5"
type input "2.5"
type input "250"
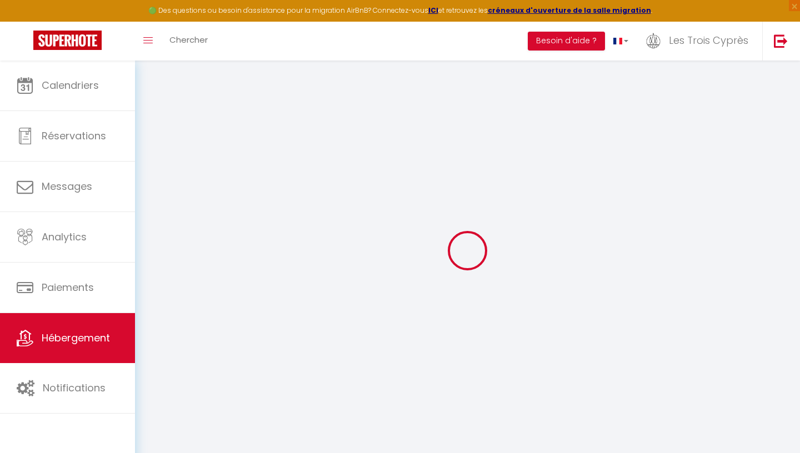
select select
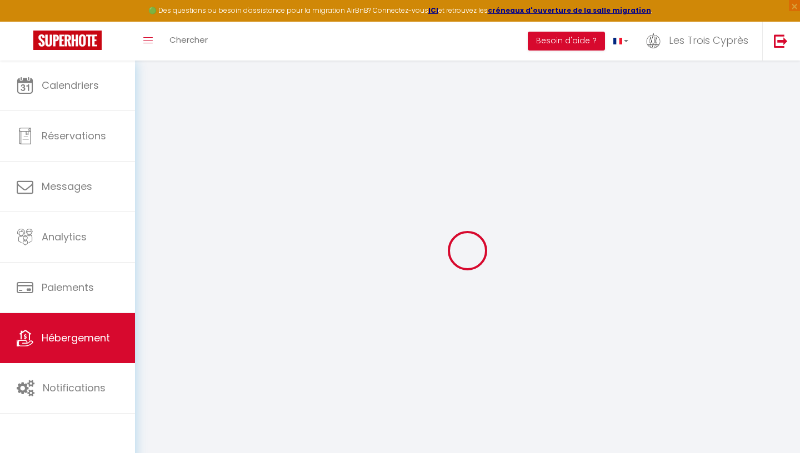
type input "[STREET_ADDRESS]"
type input "62152"
type input "Neufchâtel-Hardelot"
type input "[EMAIL_ADDRESS][DOMAIN_NAME]"
select select "14446"
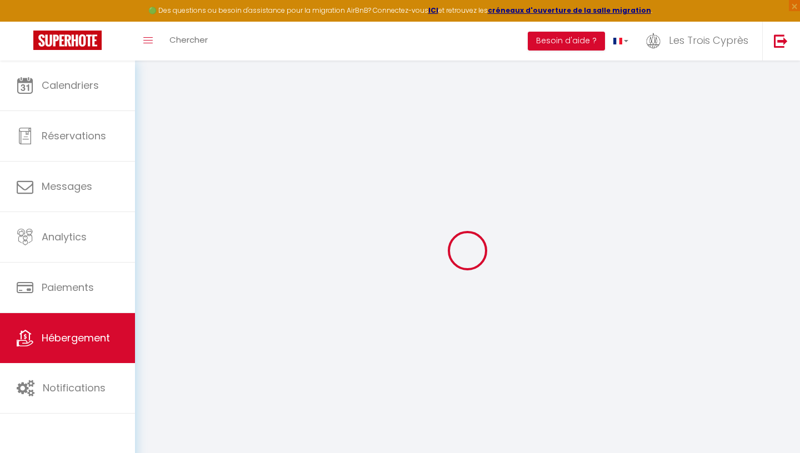
checkbox input "false"
radio input "true"
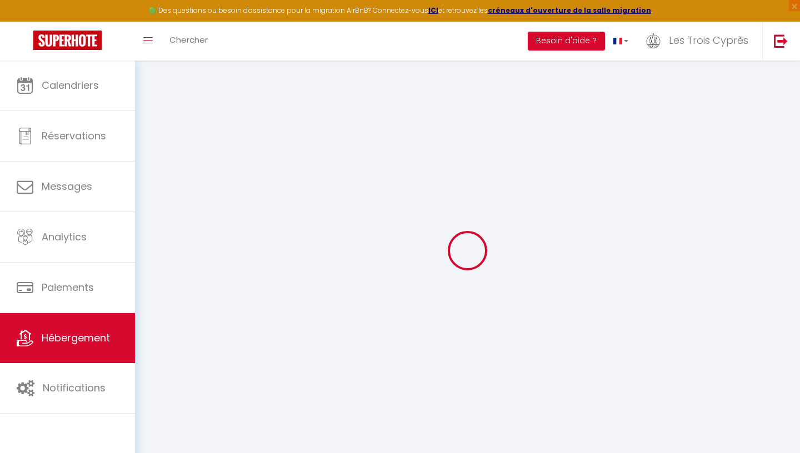
type input "0"
select select "46118"
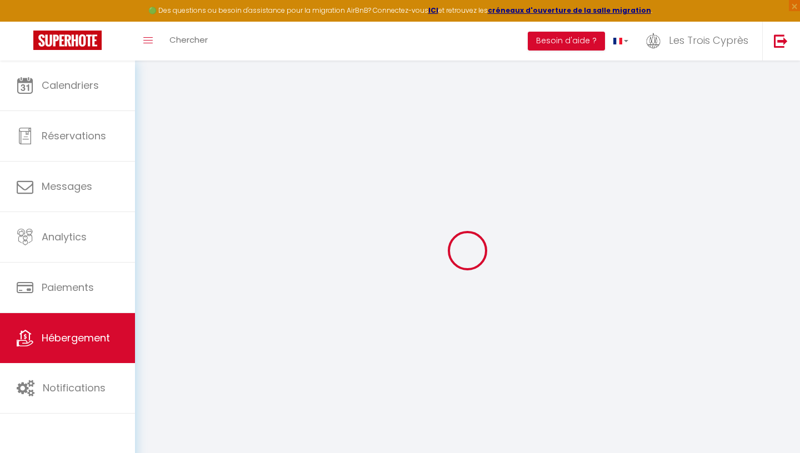
select select
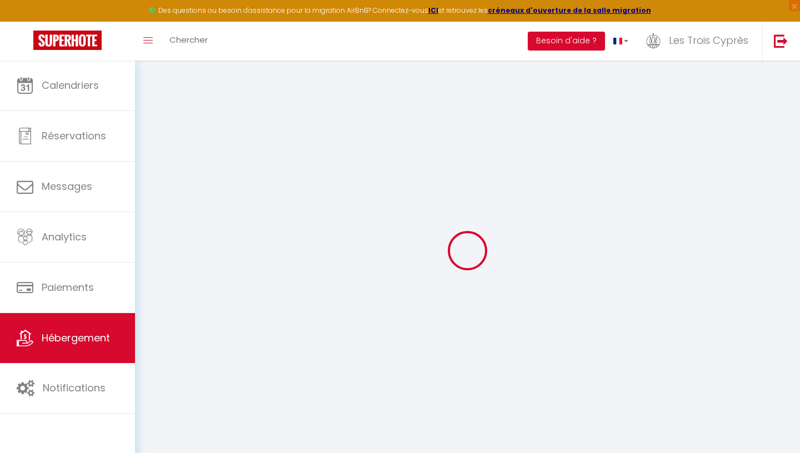
checkbox input "false"
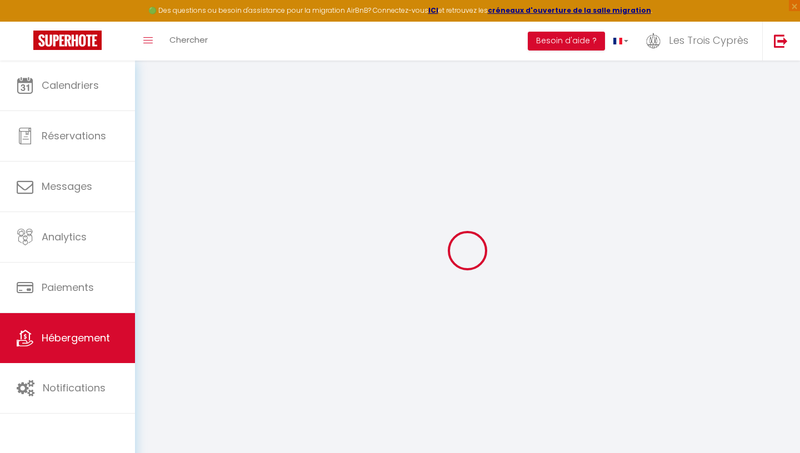
checkbox input "false"
select select "15:00"
select select
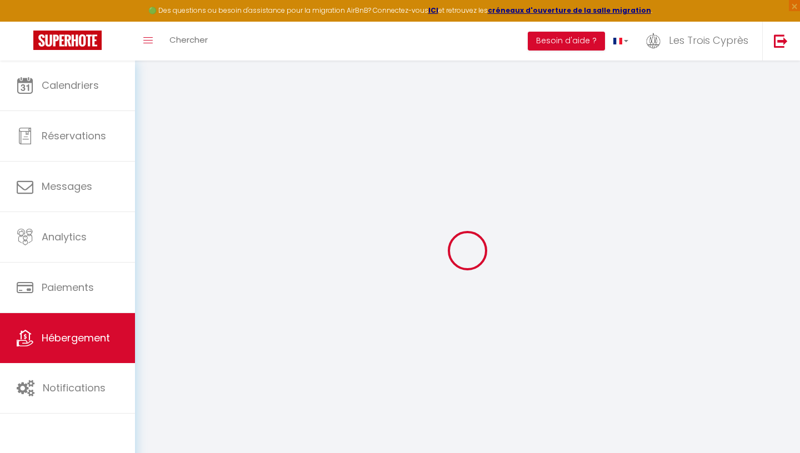
select select "10:00"
select select "30"
select select "120"
select select
checkbox input "false"
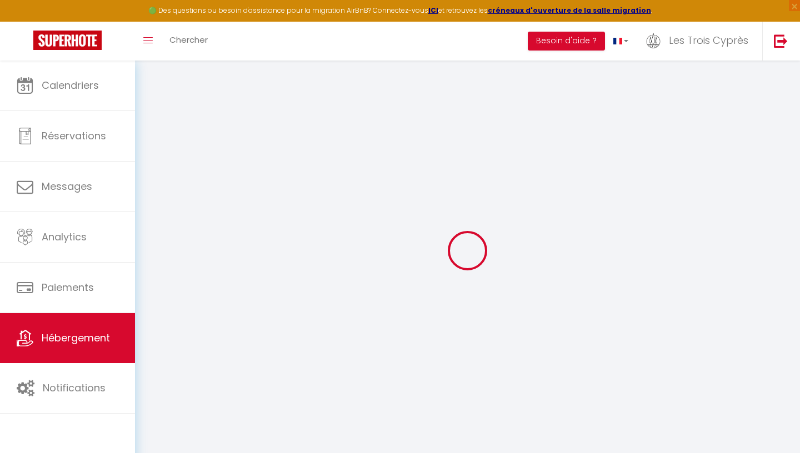
checkbox input "false"
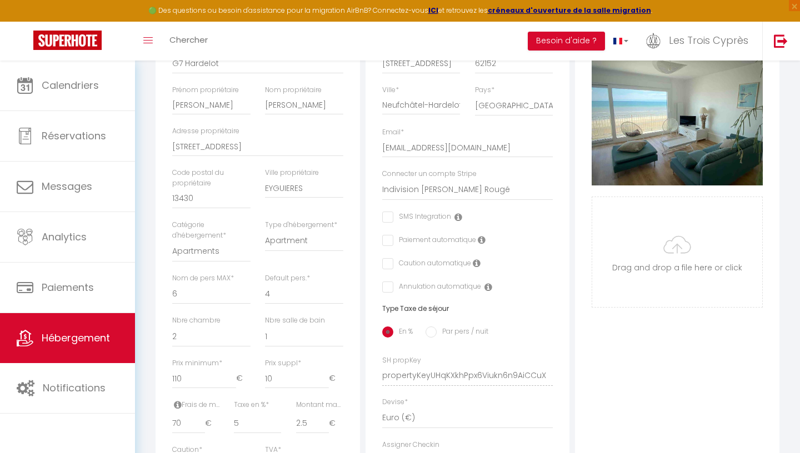
scroll to position [215, 0]
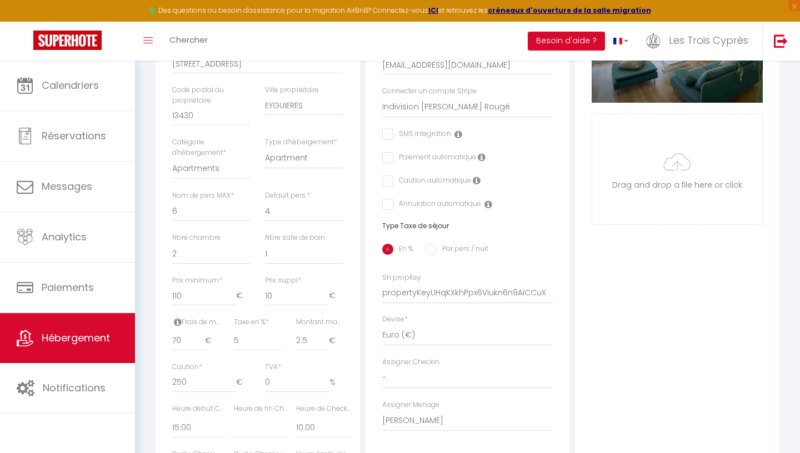
select select
checkbox input "false"
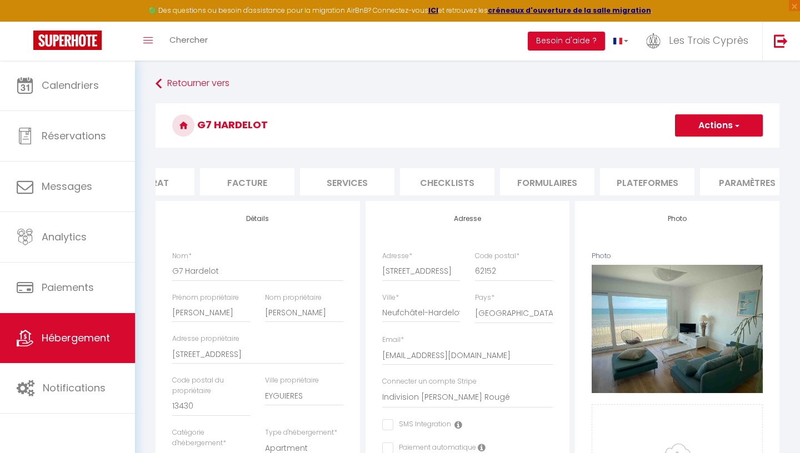
scroll to position [0, 183]
click at [611, 180] on li "Plateformes" at bounding box center [620, 181] width 94 height 27
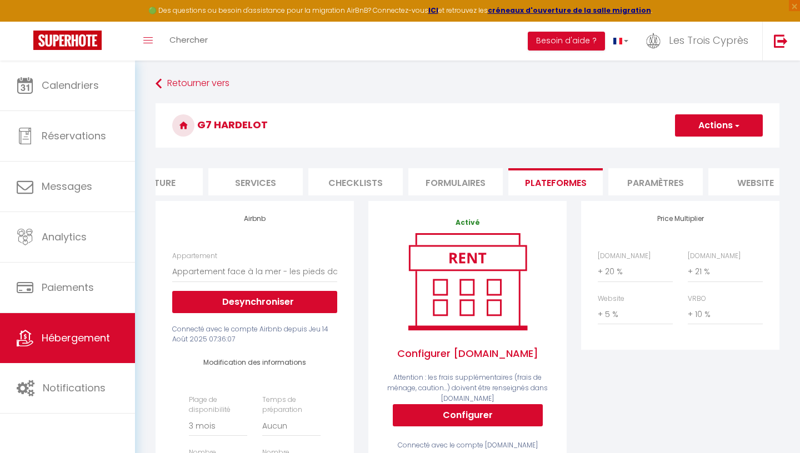
scroll to position [0, 281]
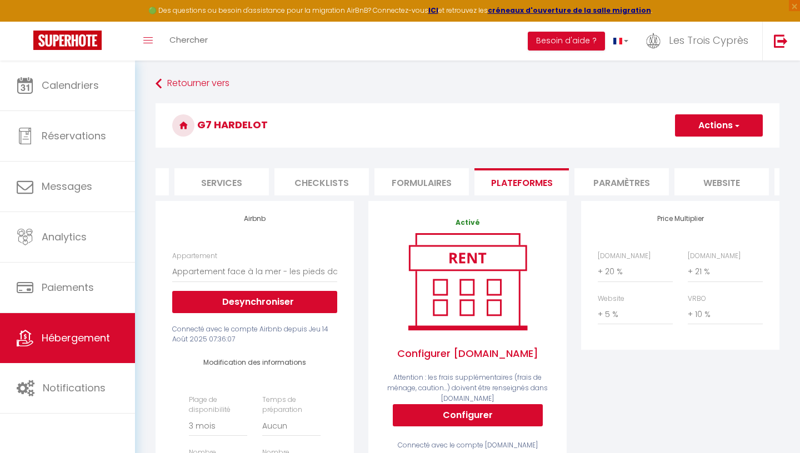
click at [639, 180] on li "Paramètres" at bounding box center [621, 181] width 94 height 27
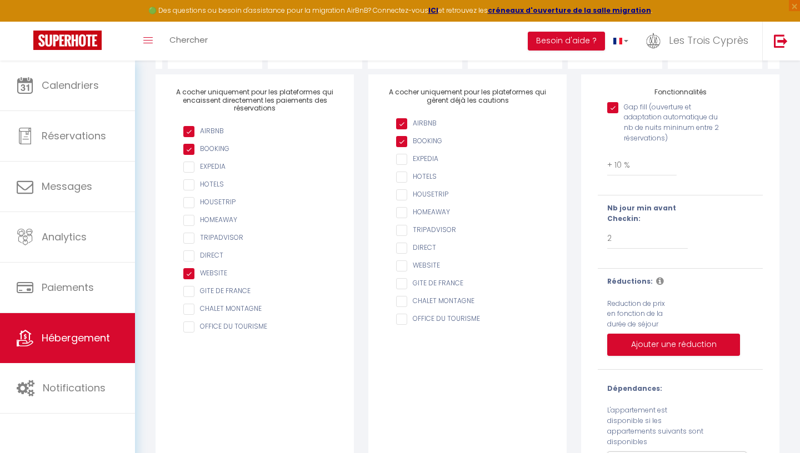
scroll to position [129, 0]
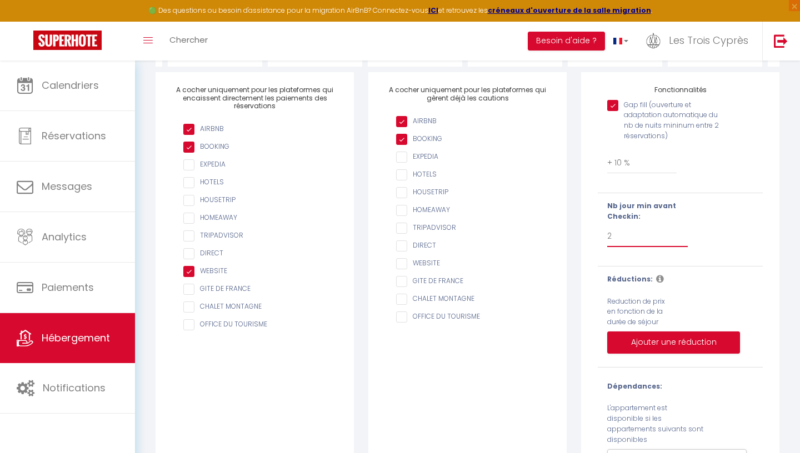
click at [641, 237] on select "Pas de limite 1 2 3 4 5 6 7" at bounding box center [647, 236] width 81 height 21
click option "2" at bounding box center [0, 0] width 0 height 0
select select "1"
click option "1" at bounding box center [0, 0] width 0 height 0
checkbox input "true"
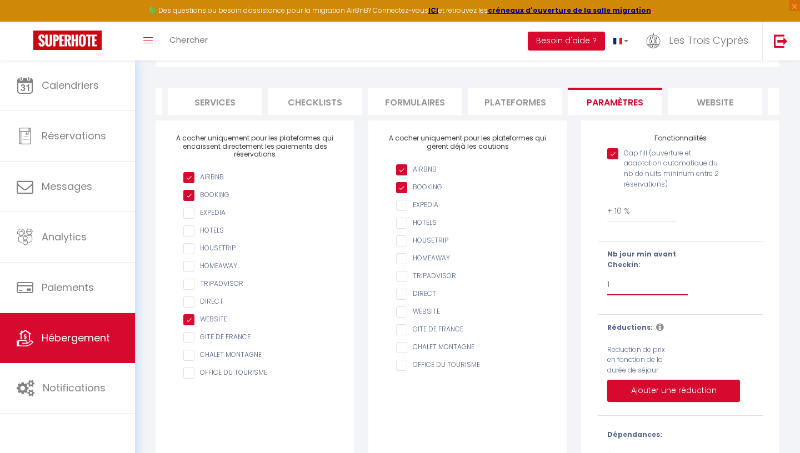
scroll to position [0, 0]
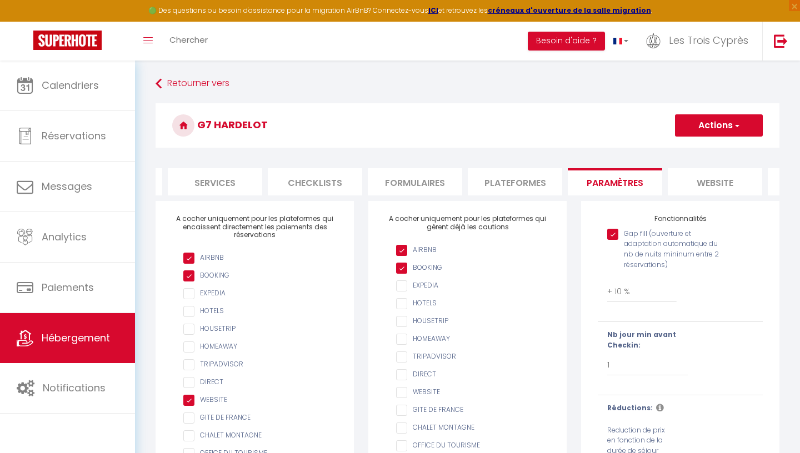
click at [728, 132] on button "Actions" at bounding box center [719, 125] width 88 height 22
click at [707, 147] on input "Enregistrer" at bounding box center [705, 149] width 41 height 11
